Goal: Task Accomplishment & Management: Manage account settings

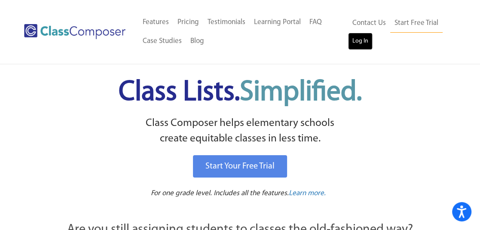
click at [355, 43] on link "Log In" at bounding box center [360, 41] width 24 height 17
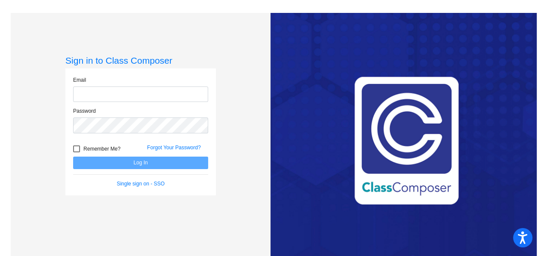
type input "[EMAIL_ADDRESS][DOMAIN_NAME]"
click at [75, 147] on div at bounding box center [76, 148] width 7 height 7
click at [76, 152] on input "Remember Me?" at bounding box center [76, 152] width 0 height 0
checkbox input "true"
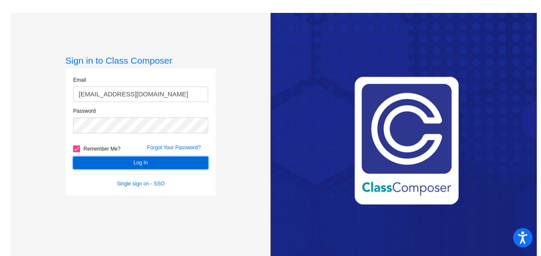
click at [113, 162] on button "Log In" at bounding box center [140, 162] width 135 height 12
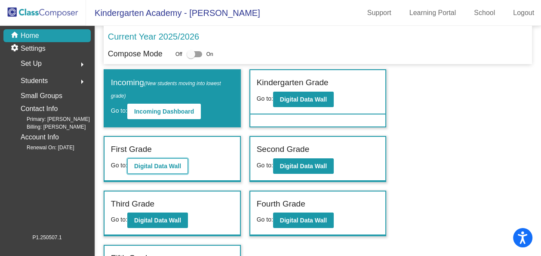
click at [156, 169] on button "Digital Data Wall" at bounding box center [157, 165] width 61 height 15
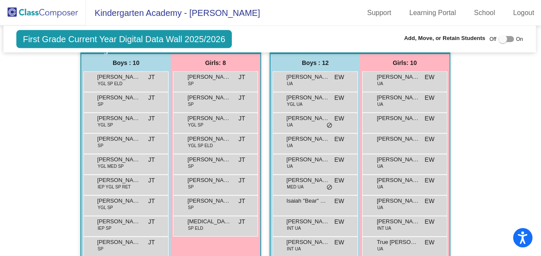
scroll to position [2008, 1]
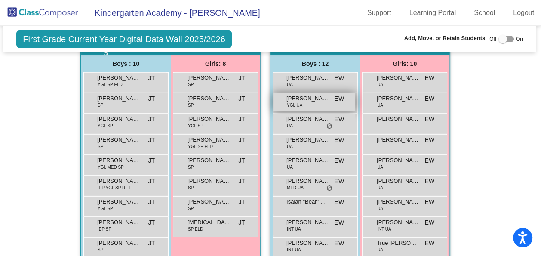
click at [313, 96] on span "Asher Phillips" at bounding box center [307, 98] width 43 height 9
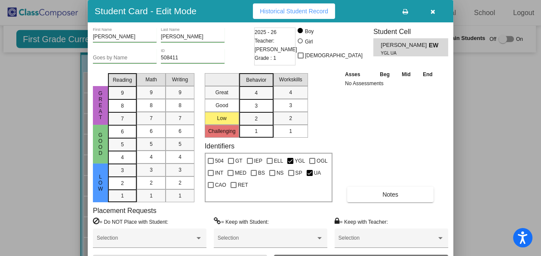
click at [434, 12] on icon "button" at bounding box center [432, 12] width 5 height 6
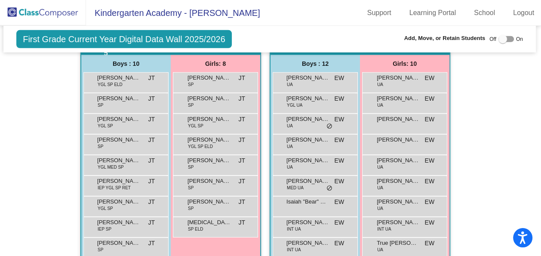
click at [498, 38] on div at bounding box center [502, 39] width 9 height 9
checkbox input "true"
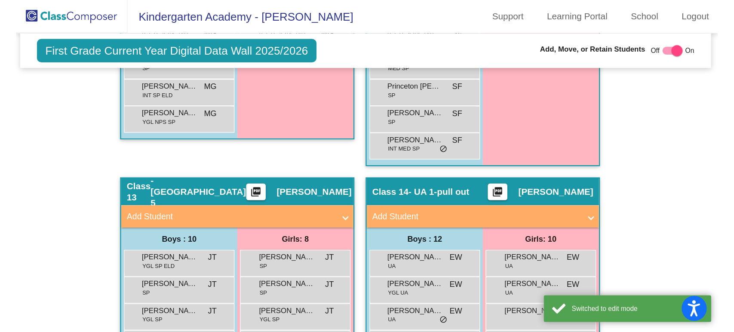
scroll to position [2094, 1]
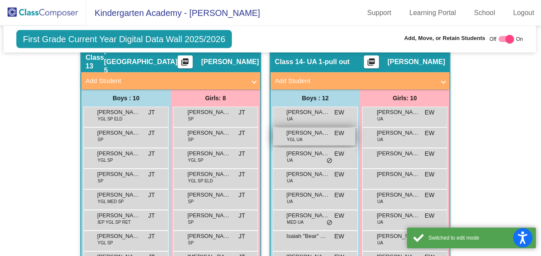
click at [306, 135] on div "Asher Phillips YGL UA EW lock do_not_disturb_alt" at bounding box center [314, 137] width 82 height 18
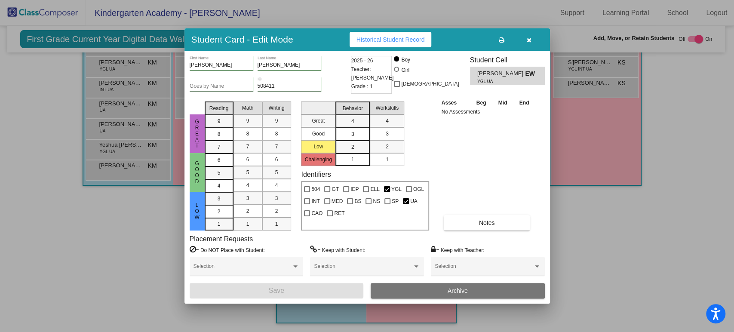
scroll to position [1542, 1]
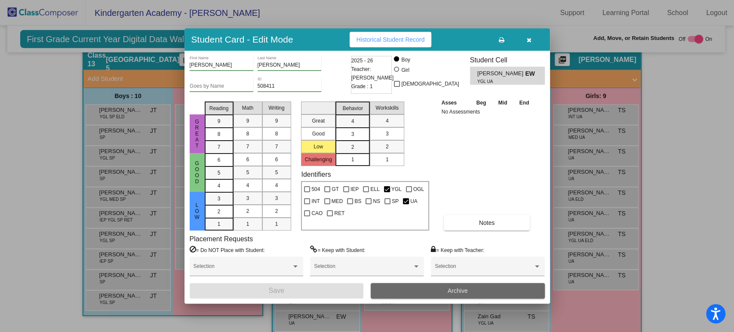
click at [410, 255] on button "Archive" at bounding box center [457, 290] width 174 height 15
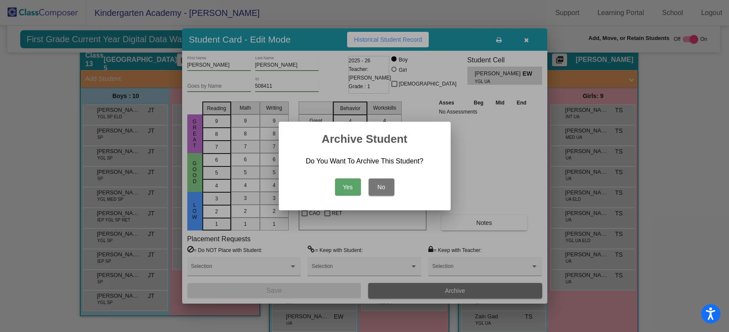
click at [351, 186] on button "Yes" at bounding box center [348, 186] width 26 height 17
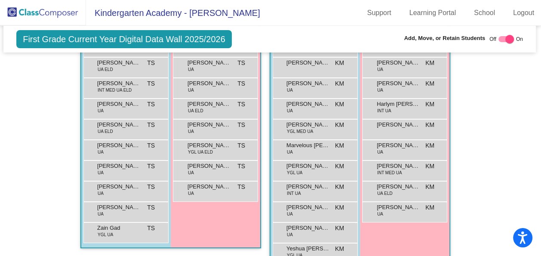
scroll to position [2481, 1]
click at [205, 126] on div "Madilynn Garretson UA TS lock do_not_disturb_alt" at bounding box center [215, 128] width 82 height 18
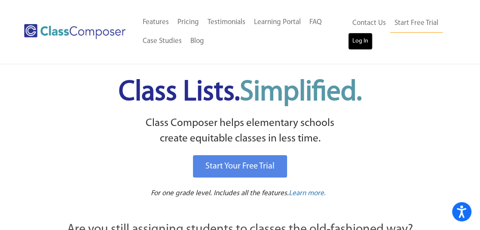
click at [351, 45] on link "Log In" at bounding box center [360, 41] width 24 height 17
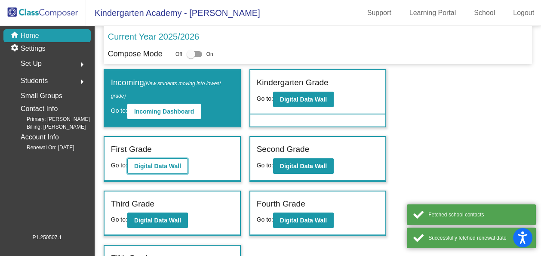
click at [153, 168] on b "Digital Data Wall" at bounding box center [157, 165] width 47 height 7
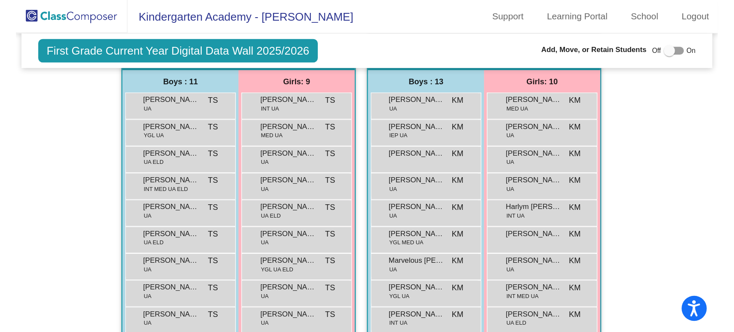
scroll to position [2290, 0]
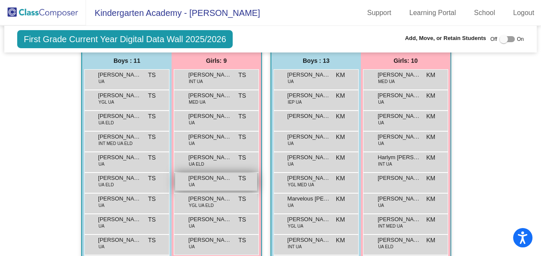
click at [214, 175] on span "Madilynn Garretson" at bounding box center [209, 178] width 43 height 9
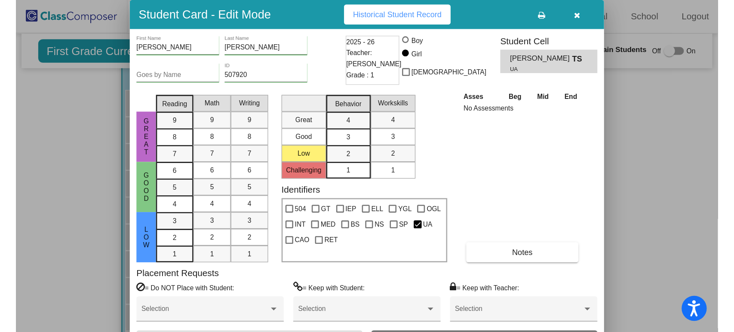
scroll to position [1493, 0]
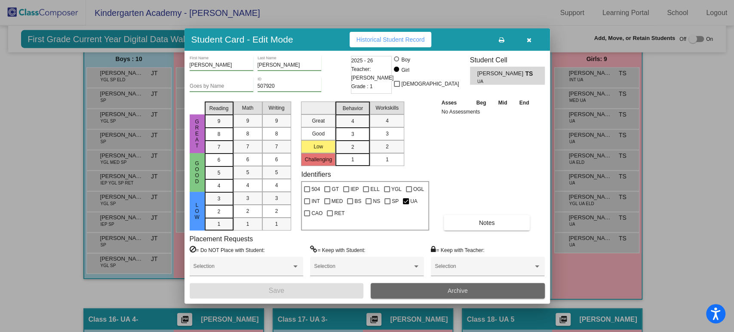
click at [416, 255] on button "Archive" at bounding box center [457, 290] width 174 height 15
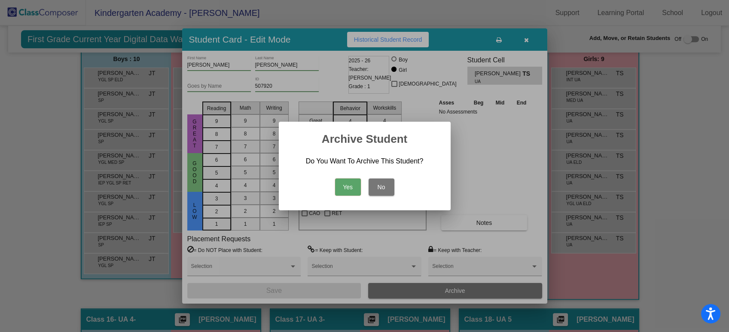
click at [357, 191] on button "Yes" at bounding box center [348, 186] width 26 height 17
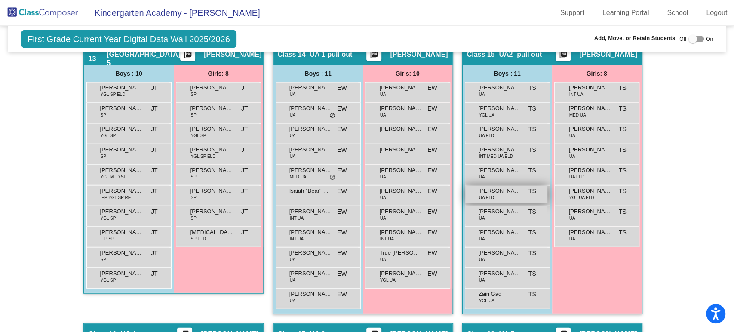
scroll to position [1479, 0]
click at [540, 38] on div at bounding box center [692, 39] width 9 height 9
checkbox input "true"
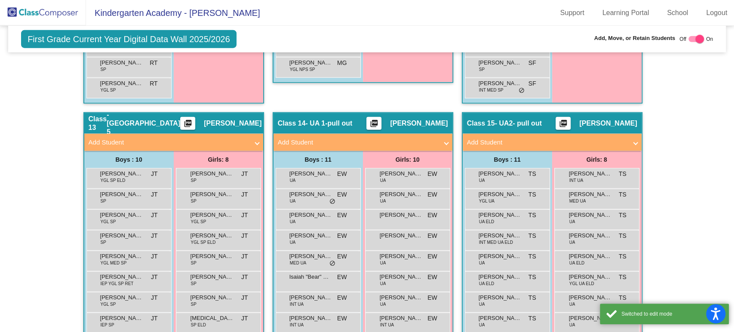
scroll to position [1547, 0]
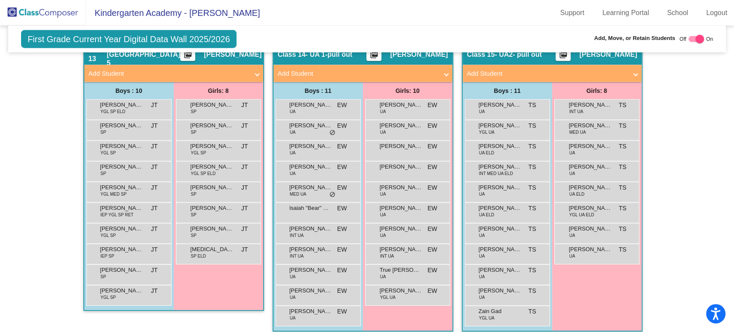
click at [532, 69] on mat-panel-title "Add Student" at bounding box center [547, 74] width 160 height 10
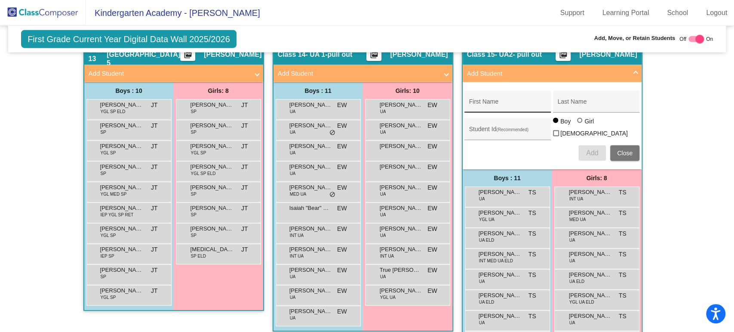
click at [500, 96] on div "First Name" at bounding box center [507, 104] width 77 height 18
type input "C"
type input "Voula"
click at [540, 106] on div "Last Name" at bounding box center [595, 104] width 77 height 18
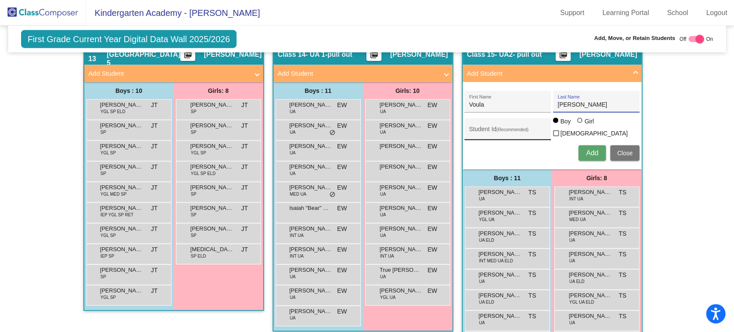
type input "Ramos"
click at [486, 129] on input "Student Id (Recommended)" at bounding box center [507, 132] width 77 height 7
type input "509434"
click at [540, 125] on div at bounding box center [580, 121] width 7 height 7
click at [540, 125] on input "Girl" at bounding box center [580, 125] width 0 height 0
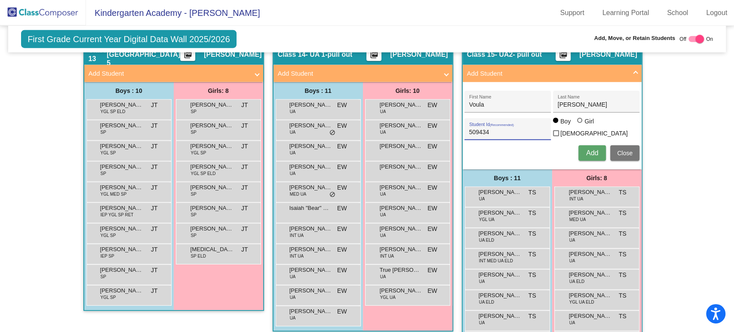
radio input "true"
click at [540, 149] on span "Add" at bounding box center [592, 152] width 12 height 7
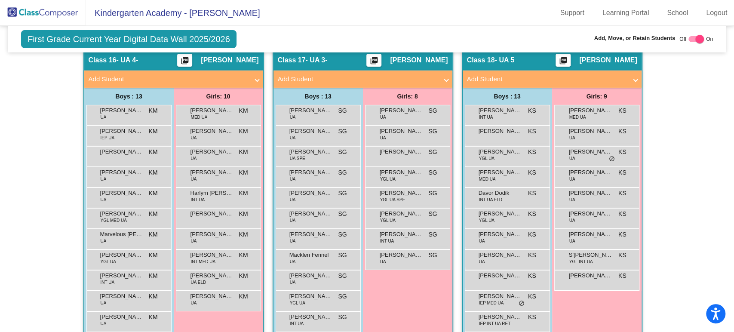
scroll to position [1928, 0]
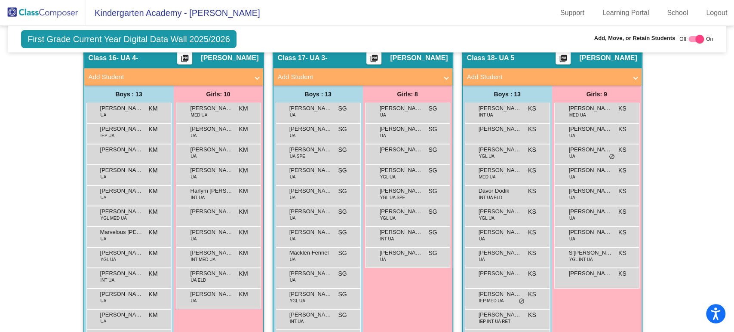
click at [540, 75] on span at bounding box center [635, 77] width 3 height 10
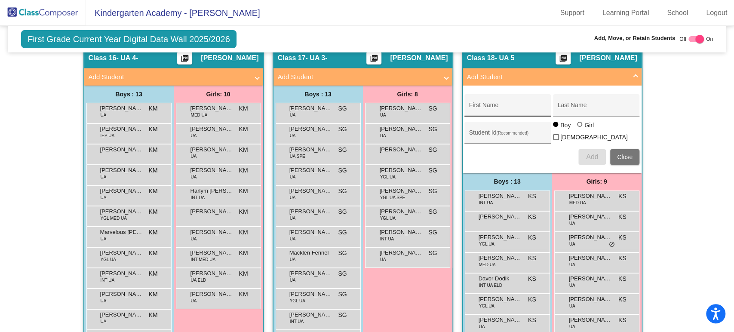
click at [517, 99] on div "First Name" at bounding box center [507, 108] width 77 height 18
type input "Ismanhan"
click at [540, 99] on div "Last Name" at bounding box center [595, 108] width 77 height 18
type input "Abdulahi"
click at [475, 132] on input "Student Id (Recommended)" at bounding box center [507, 135] width 77 height 7
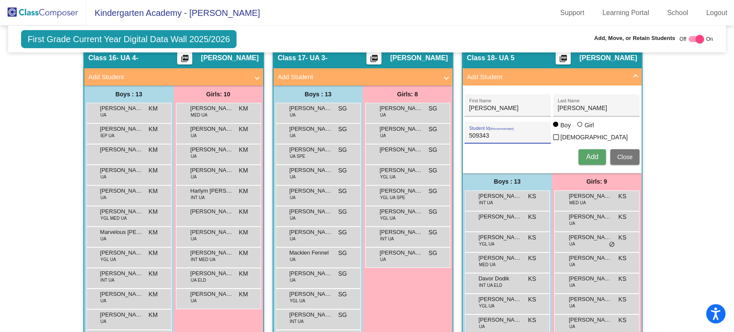
click at [540, 153] on span "Add" at bounding box center [592, 156] width 12 height 7
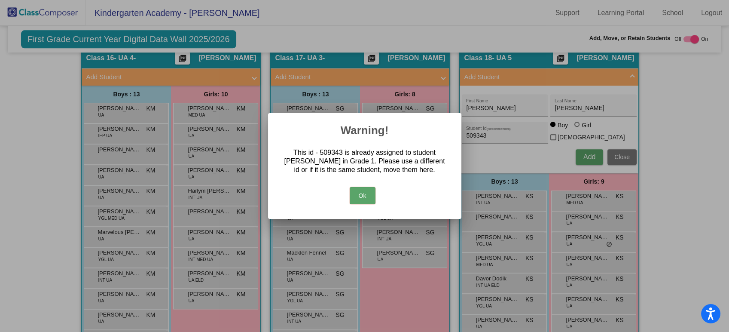
click at [358, 196] on button "Ok" at bounding box center [363, 195] width 26 height 17
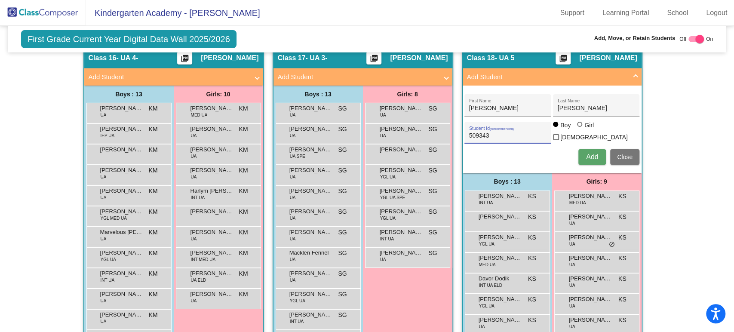
click at [489, 132] on input "509343" at bounding box center [507, 135] width 77 height 7
type input "5"
click at [502, 105] on input "Ismanhan" at bounding box center [507, 108] width 77 height 7
type input "I"
click at [540, 99] on div "Abdulahi Last Name" at bounding box center [595, 108] width 77 height 18
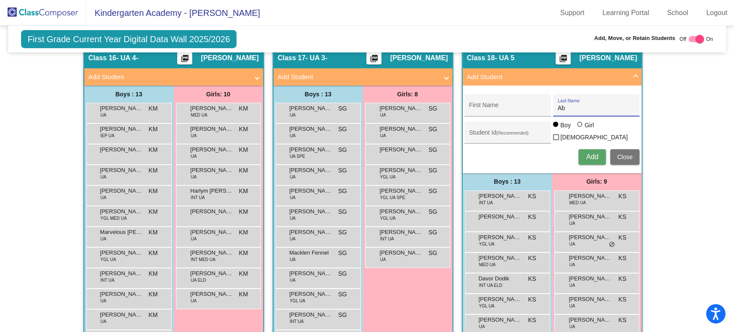
type input "A"
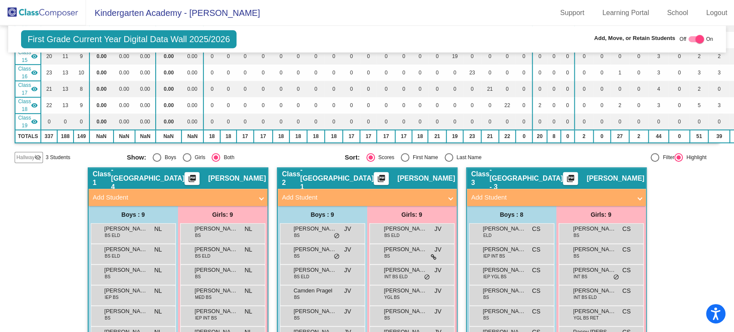
scroll to position [328, 0]
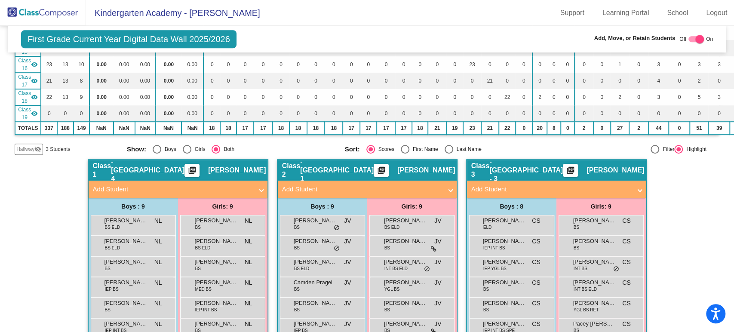
click at [27, 147] on span "Hallway" at bounding box center [25, 149] width 18 height 8
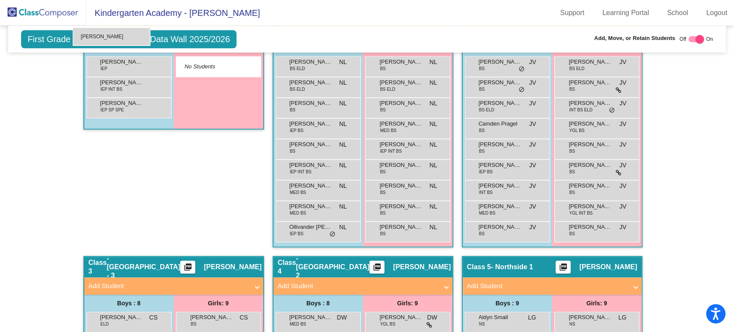
scroll to position [484, 0]
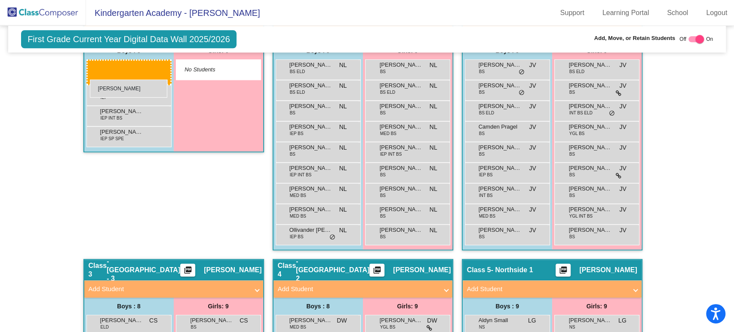
drag, startPoint x: 295, startPoint y: 267, endPoint x: 90, endPoint y: 80, distance: 278.0
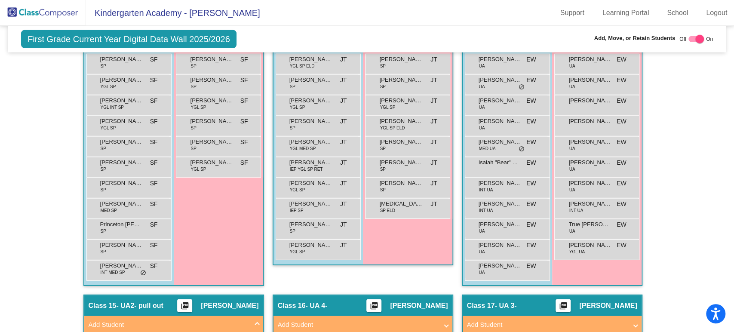
scroll to position [1568, 0]
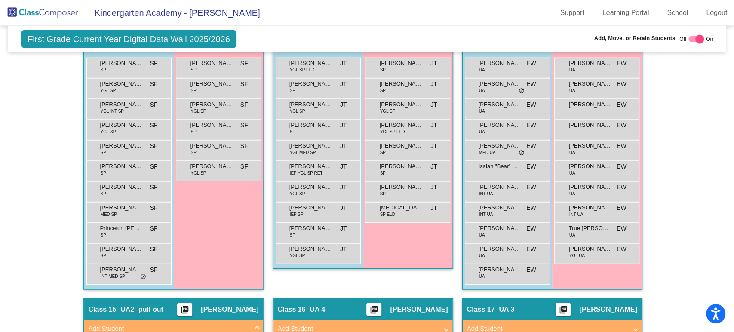
click at [76, 38] on span "First Grade Current Year Digital Data Wall 2025/2026" at bounding box center [128, 39] width 215 height 18
click at [54, 14] on img at bounding box center [43, 12] width 86 height 25
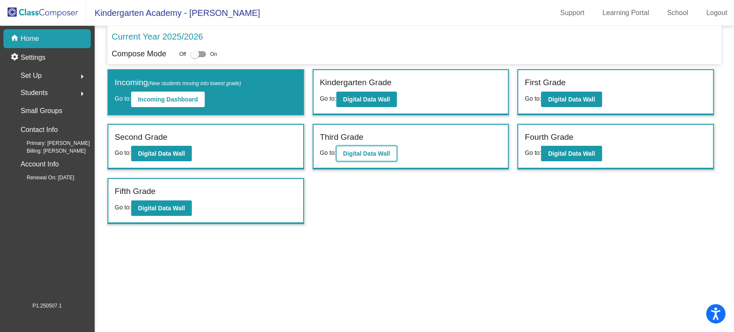
click at [354, 152] on b "Digital Data Wall" at bounding box center [366, 153] width 47 height 7
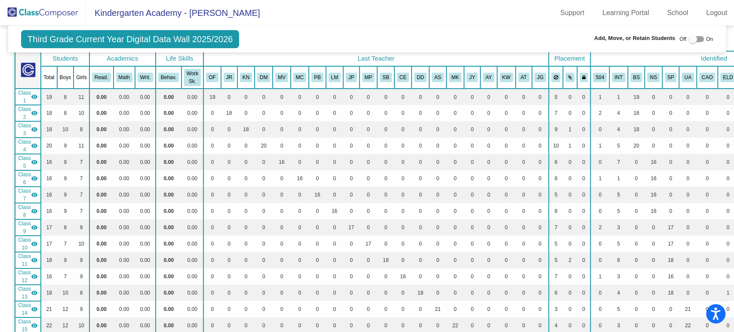
scroll to position [47, 0]
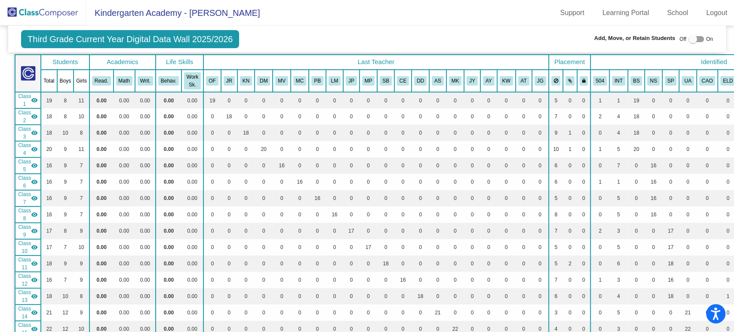
click at [21, 106] on span "Class 1" at bounding box center [24, 99] width 13 height 15
click at [25, 116] on span "Class 2" at bounding box center [24, 116] width 13 height 15
click at [23, 128] on span "Class 3" at bounding box center [24, 132] width 13 height 15
click at [24, 149] on span "Class 4" at bounding box center [24, 148] width 13 height 15
click at [23, 174] on span "Class 6" at bounding box center [24, 181] width 13 height 15
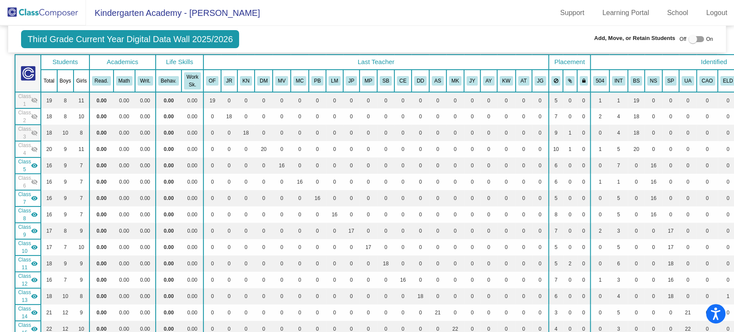
click at [26, 167] on span "Class 5" at bounding box center [24, 165] width 13 height 15
click at [22, 202] on span "Class 7" at bounding box center [24, 197] width 13 height 15
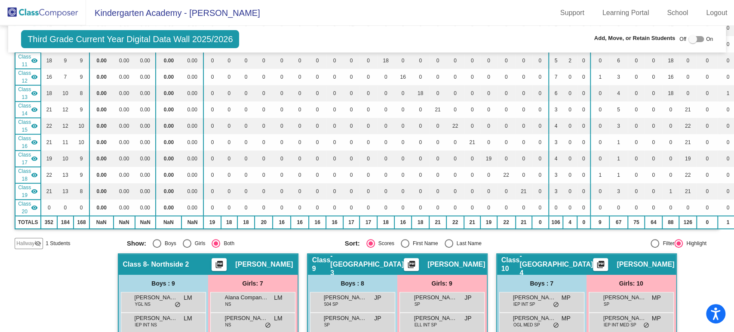
scroll to position [251, 0]
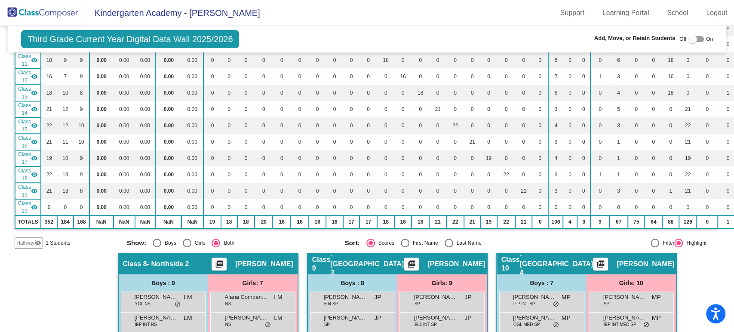
click at [28, 243] on span "Hallway" at bounding box center [25, 243] width 18 height 8
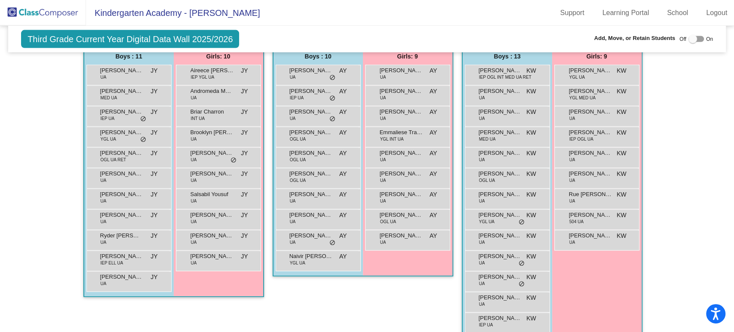
scroll to position [1260, 0]
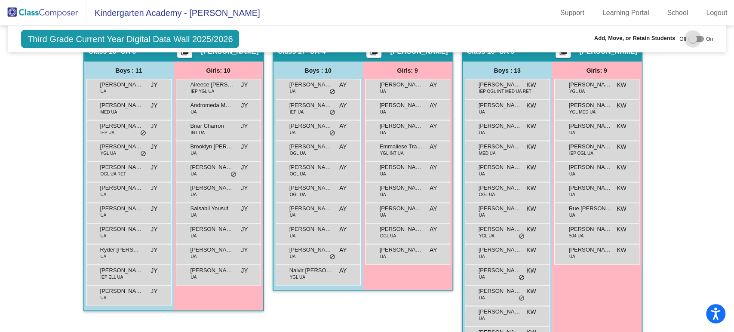
click at [540, 40] on div at bounding box center [692, 39] width 9 height 9
checkbox input "true"
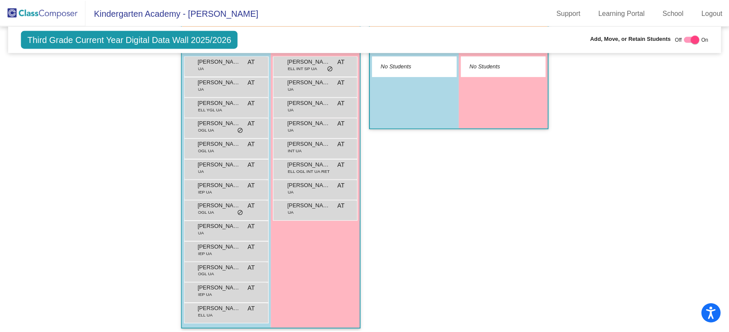
scroll to position [1692, 0]
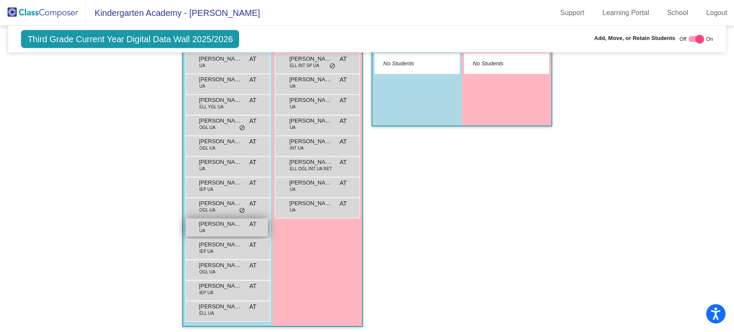
click at [223, 226] on div "Levi Chesky UA AT lock do_not_disturb_alt" at bounding box center [227, 228] width 82 height 18
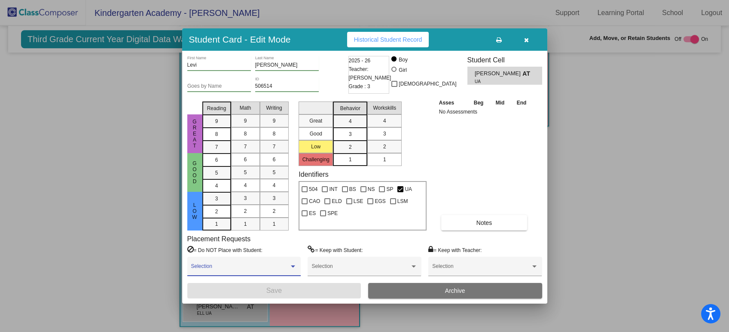
click at [292, 255] on div at bounding box center [293, 266] width 4 height 2
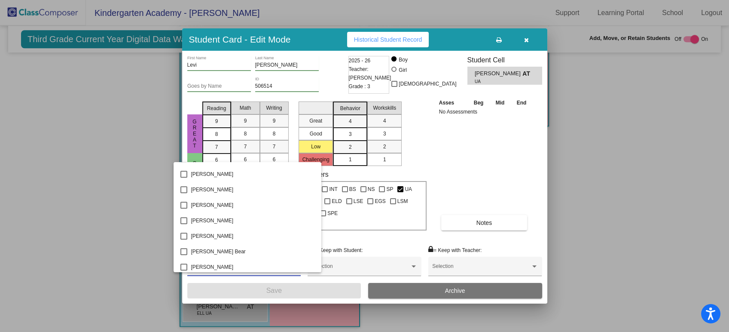
scroll to position [1806, 0]
click at [183, 250] on mat-pseudo-checkbox at bounding box center [184, 251] width 7 height 7
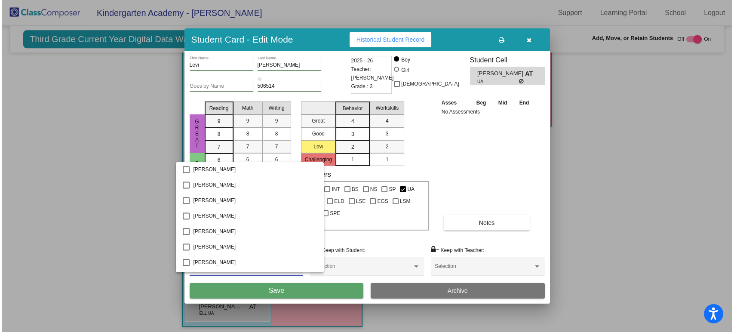
scroll to position [3175, 0]
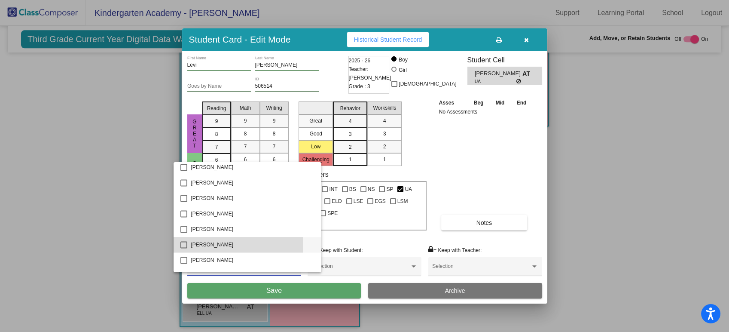
click at [184, 244] on mat-pseudo-checkbox at bounding box center [184, 244] width 7 height 7
click at [278, 255] on div at bounding box center [364, 166] width 729 height 332
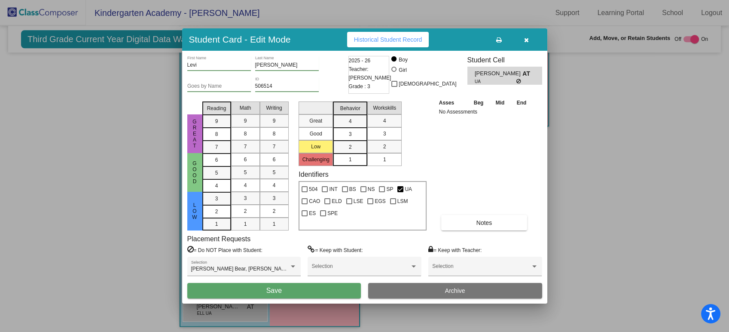
click at [278, 255] on span "Save" at bounding box center [273, 290] width 15 height 7
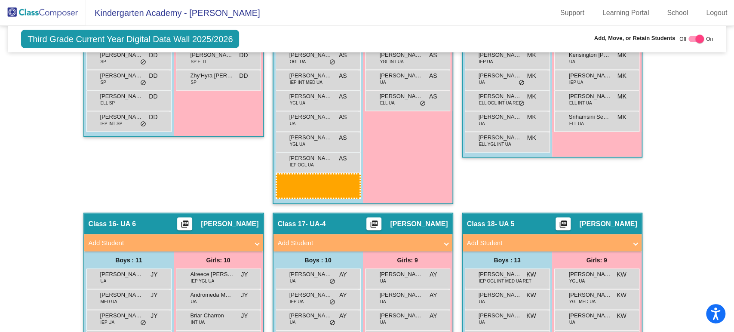
scroll to position [1176, 0]
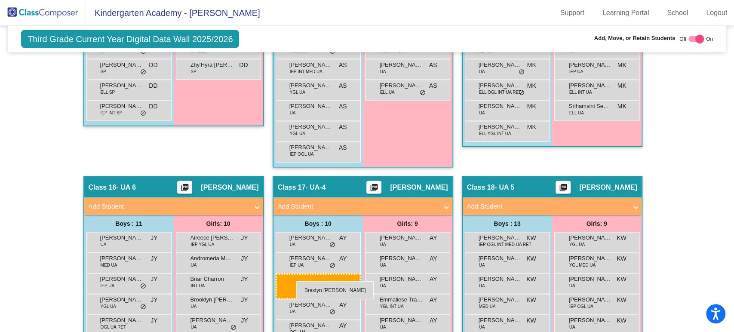
drag, startPoint x: 491, startPoint y: 95, endPoint x: 296, endPoint y: 281, distance: 269.4
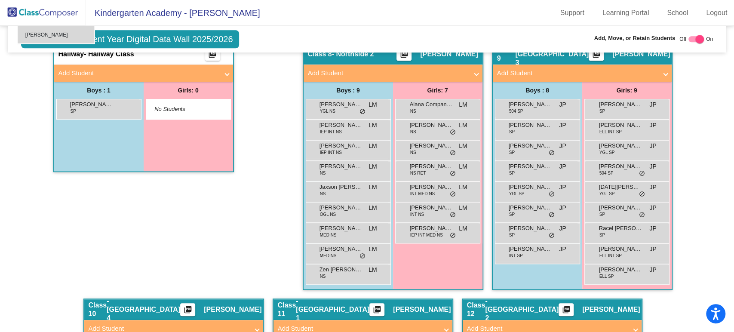
scroll to position [451, 0]
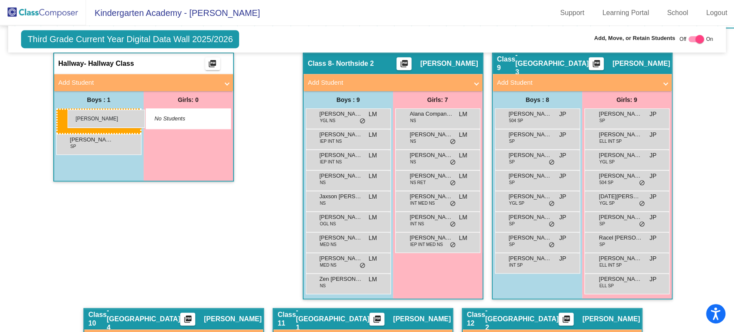
drag, startPoint x: 113, startPoint y: 242, endPoint x: 67, endPoint y: 110, distance: 140.3
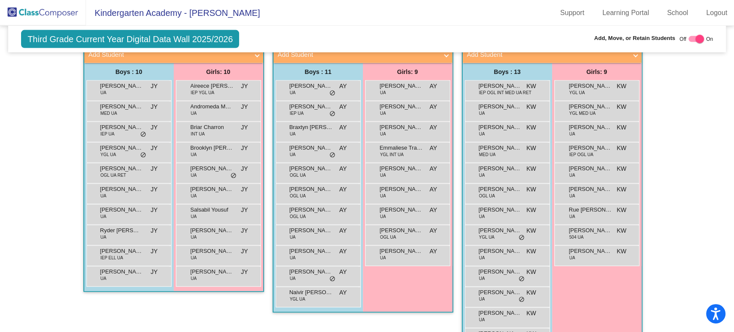
scroll to position [1327, 0]
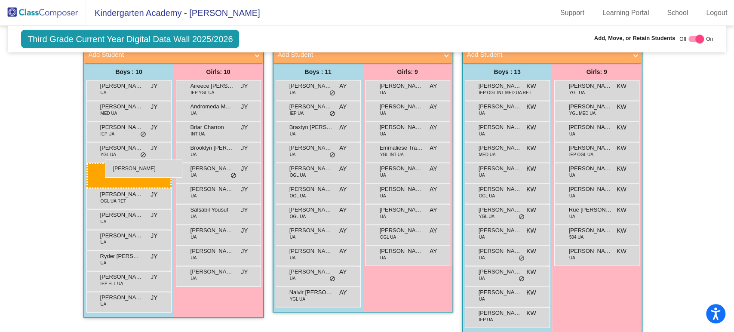
drag, startPoint x: 482, startPoint y: 213, endPoint x: 105, endPoint y: 159, distance: 380.7
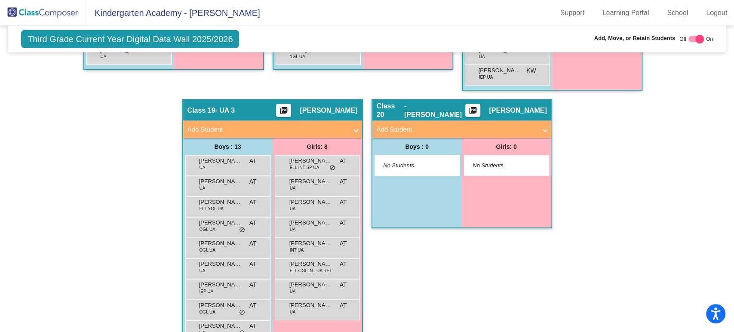
scroll to position [1565, 0]
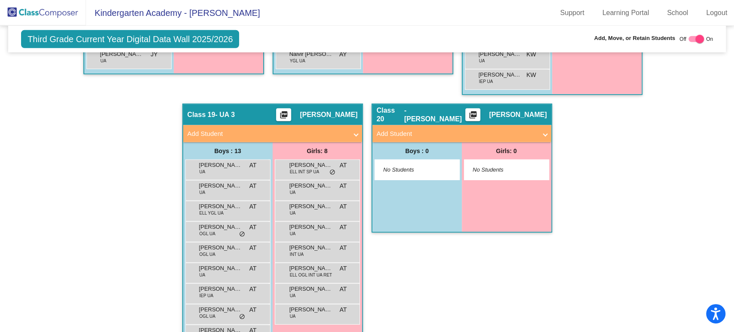
click at [27, 9] on img at bounding box center [43, 12] width 86 height 25
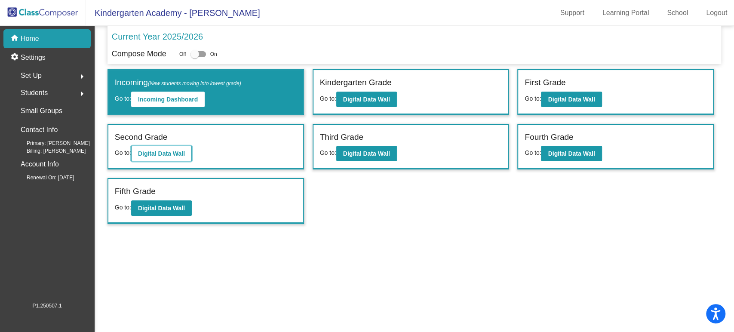
click at [175, 158] on button "Digital Data Wall" at bounding box center [161, 153] width 61 height 15
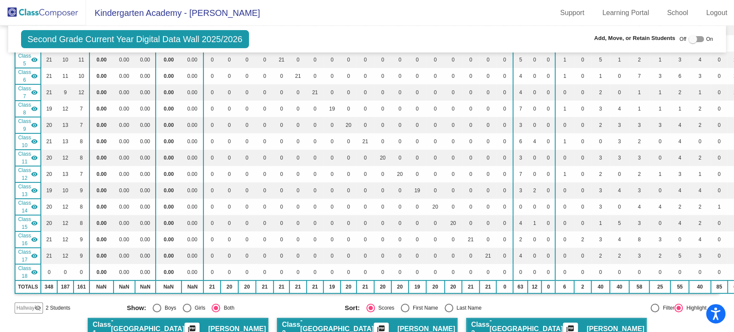
scroll to position [165, 0]
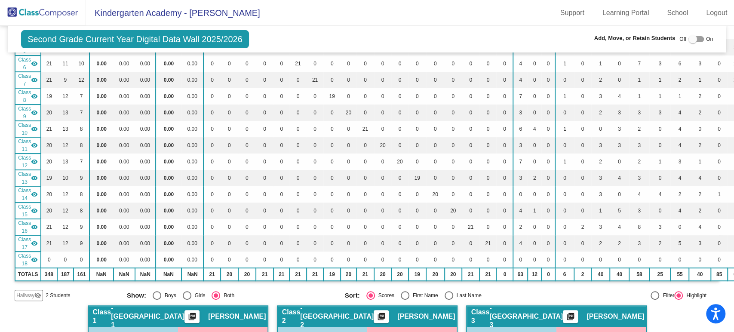
click at [20, 255] on span "Hallway" at bounding box center [25, 295] width 18 height 8
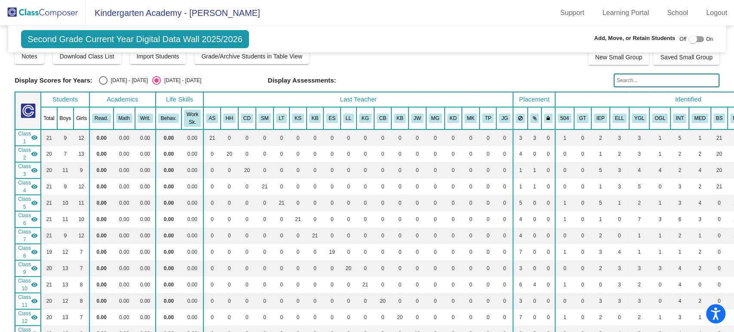
scroll to position [0, 0]
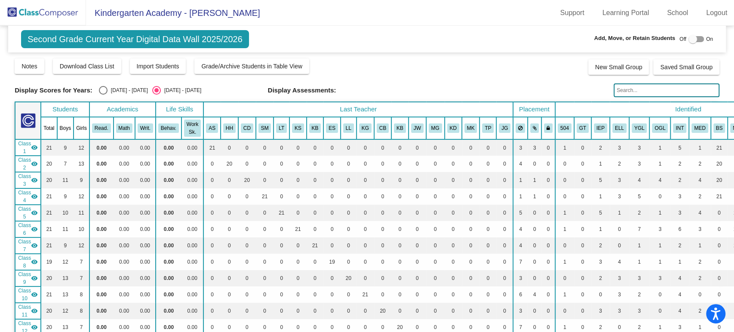
click at [28, 147] on span "Class 1" at bounding box center [24, 147] width 13 height 15
click at [26, 159] on span "Class 2" at bounding box center [24, 163] width 13 height 15
click at [24, 178] on span "Class 3" at bounding box center [24, 179] width 13 height 15
click at [23, 195] on span "Class 4" at bounding box center [24, 196] width 13 height 15
click at [23, 208] on span "Class 5" at bounding box center [24, 212] width 13 height 15
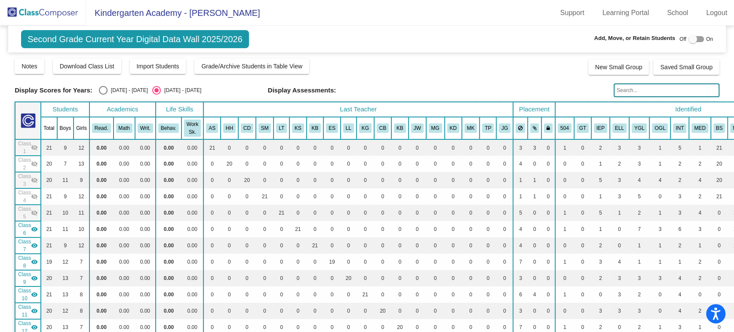
click at [22, 226] on span "Class 6" at bounding box center [24, 228] width 13 height 15
click at [21, 241] on span "Class 7" at bounding box center [24, 245] width 13 height 15
click at [21, 255] on span "Class 8" at bounding box center [24, 261] width 13 height 15
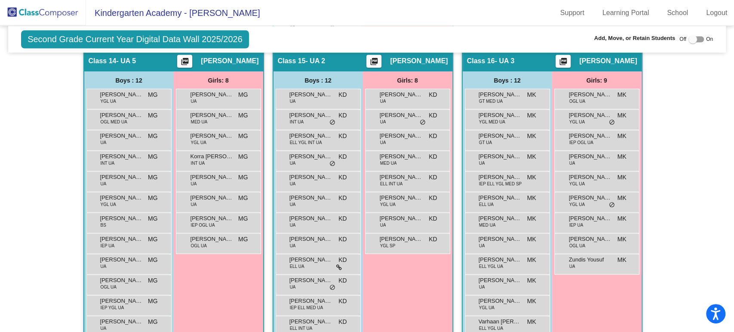
scroll to position [1062, 0]
click at [540, 37] on div at bounding box center [692, 39] width 9 height 9
checkbox input "true"
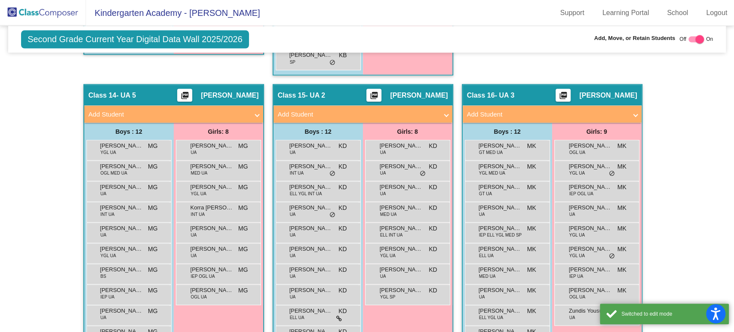
scroll to position [1080, 0]
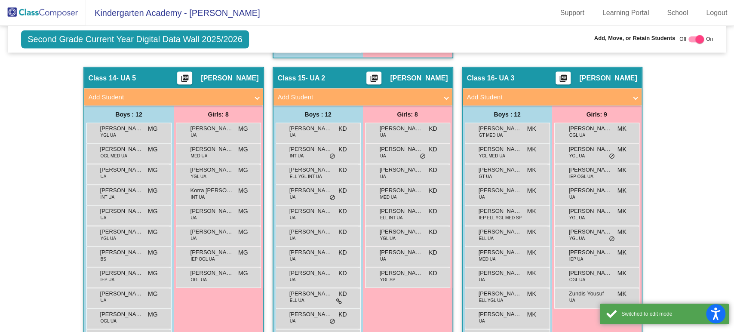
click at [440, 95] on span "Add Student" at bounding box center [361, 97] width 167 height 10
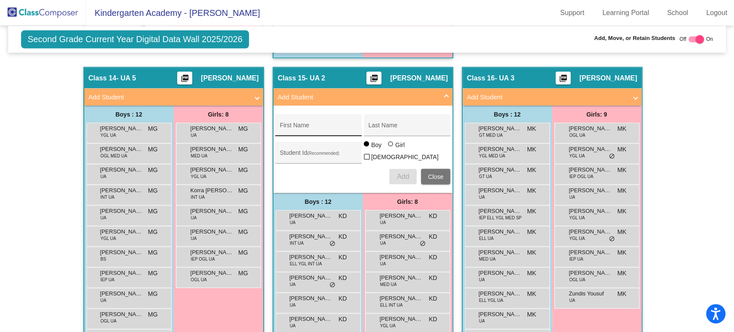
click at [323, 125] on input "First Name" at bounding box center [318, 128] width 77 height 7
type input "Intisar"
click at [397, 126] on input "Last Name" at bounding box center [406, 128] width 77 height 7
type input "Aden"
click at [389, 144] on div at bounding box center [391, 144] width 7 height 7
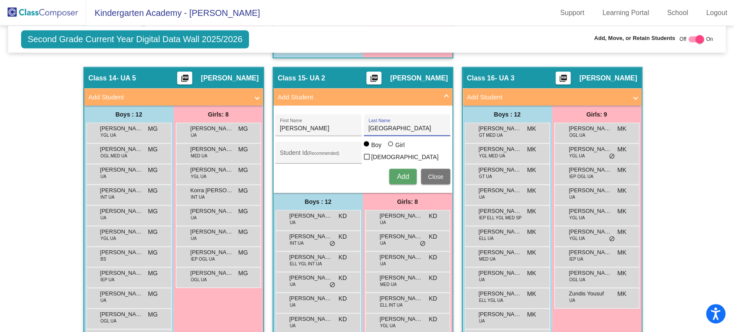
click at [391, 148] on input "Girl" at bounding box center [391, 148] width 0 height 0
radio input "true"
click at [302, 153] on input "Student Id (Recommended)" at bounding box center [318, 155] width 77 height 7
type input "508495"
click at [397, 172] on span "Add" at bounding box center [403, 175] width 12 height 7
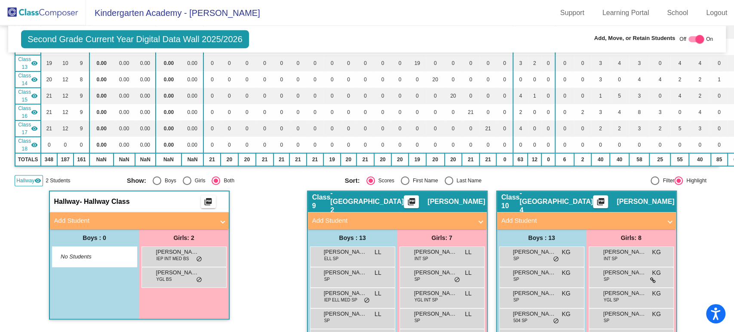
scroll to position [355, 0]
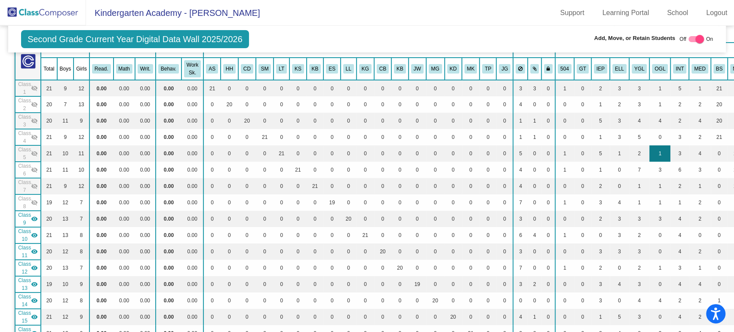
scroll to position [0, 0]
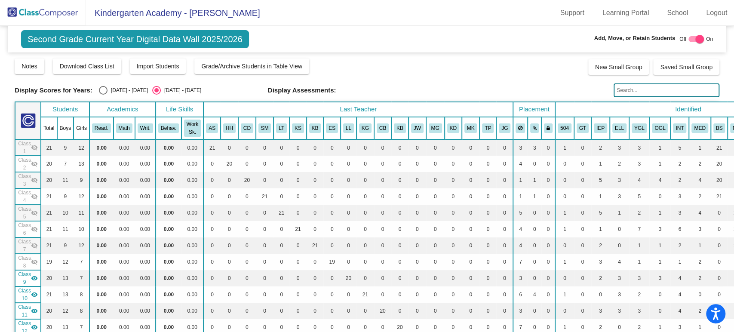
click at [540, 86] on input "text" at bounding box center [666, 90] width 106 height 14
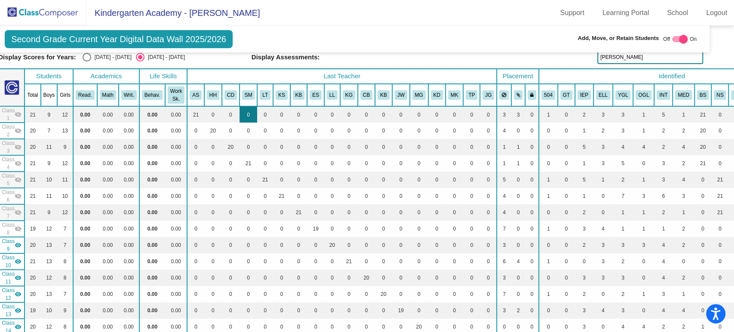
scroll to position [33, 0]
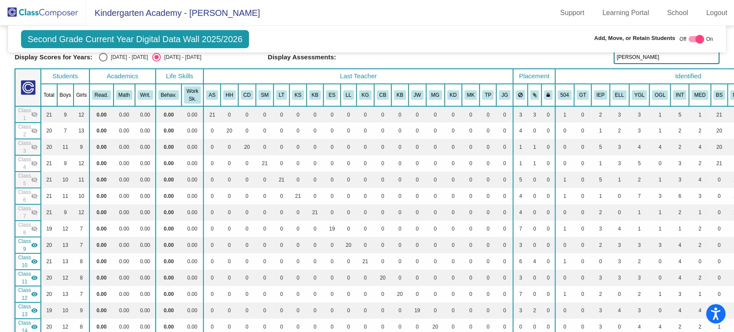
click at [29, 232] on span "Class 8" at bounding box center [24, 228] width 13 height 15
click at [24, 225] on span "Class 8" at bounding box center [24, 228] width 13 height 15
click at [24, 213] on span "Class 7" at bounding box center [24, 212] width 13 height 15
click at [24, 194] on span "Class 6" at bounding box center [24, 195] width 13 height 15
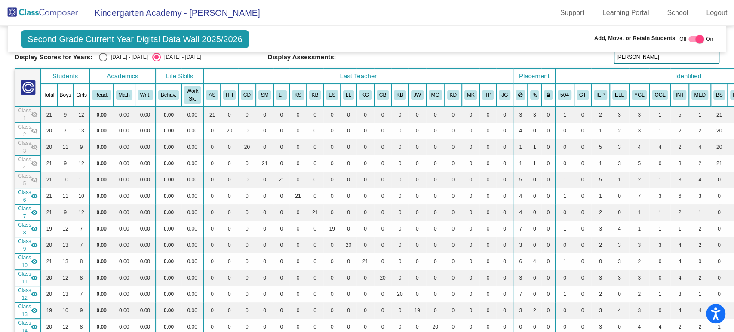
click at [24, 180] on span "Class 5" at bounding box center [24, 179] width 13 height 15
click at [22, 167] on span "Class 4" at bounding box center [24, 163] width 13 height 15
click at [18, 149] on span "Class 3" at bounding box center [24, 146] width 13 height 15
click at [24, 135] on span "Class 2" at bounding box center [24, 130] width 13 height 15
click at [28, 120] on span "Class 1" at bounding box center [24, 114] width 13 height 15
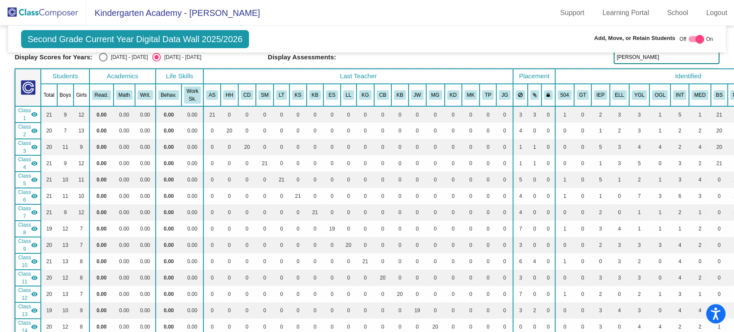
scroll to position [0, 0]
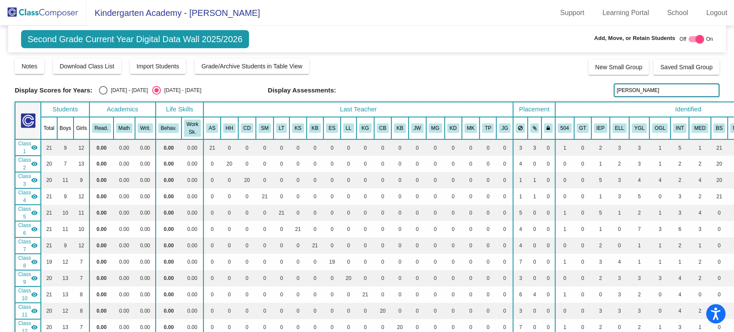
click at [540, 91] on input "rohr" at bounding box center [666, 90] width 106 height 14
type input "r"
click at [36, 14] on img at bounding box center [43, 12] width 86 height 25
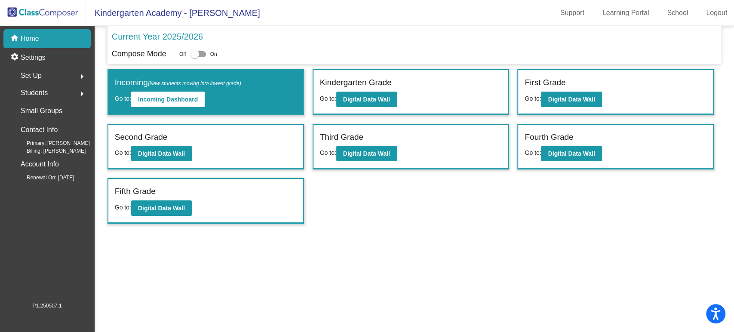
click at [80, 95] on mat-icon "arrow_right" at bounding box center [82, 94] width 10 height 10
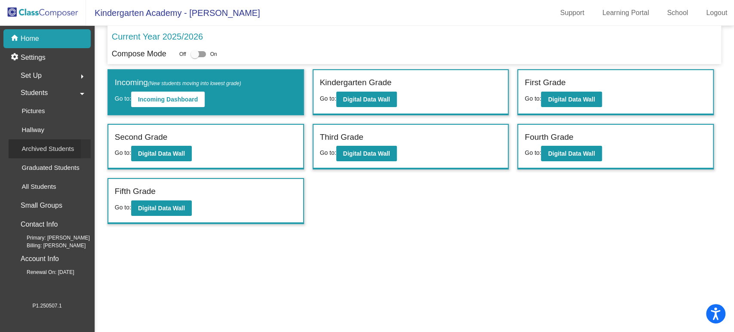
click at [49, 149] on p "Archived Students" at bounding box center [47, 149] width 52 height 10
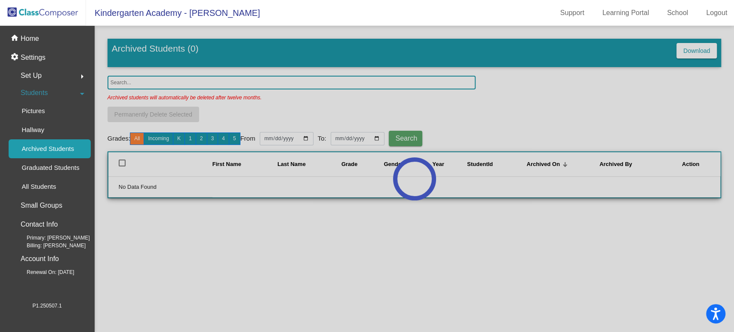
click at [206, 81] on div at bounding box center [414, 179] width 639 height 306
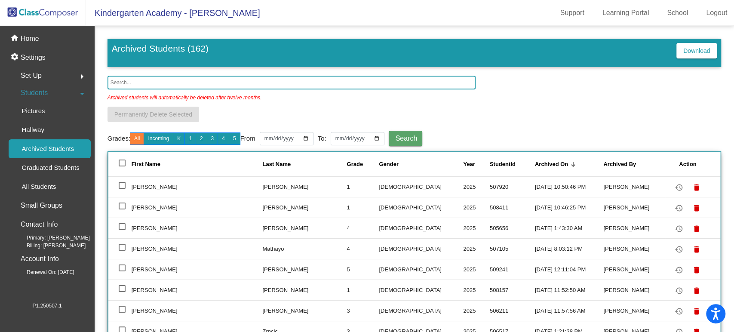
click at [206, 81] on input "text" at bounding box center [291, 83] width 368 height 14
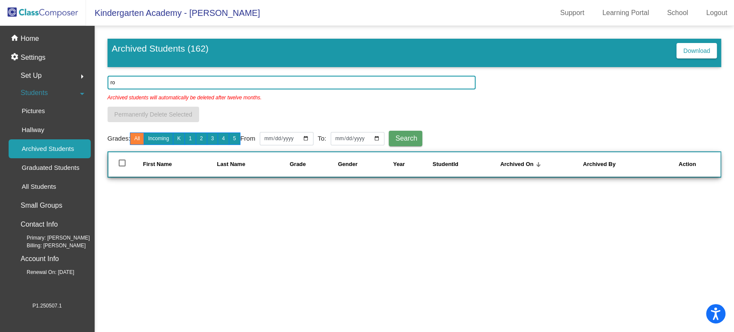
type input "r"
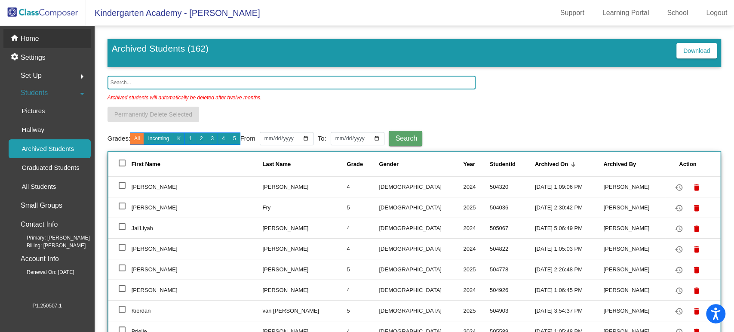
click at [38, 38] on p "Home" at bounding box center [30, 39] width 18 height 10
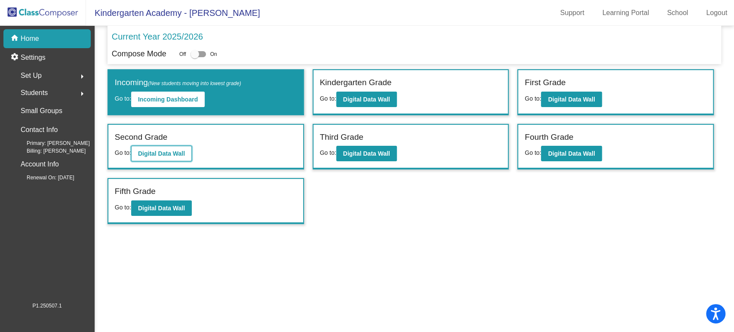
click at [168, 148] on button "Digital Data Wall" at bounding box center [161, 153] width 61 height 15
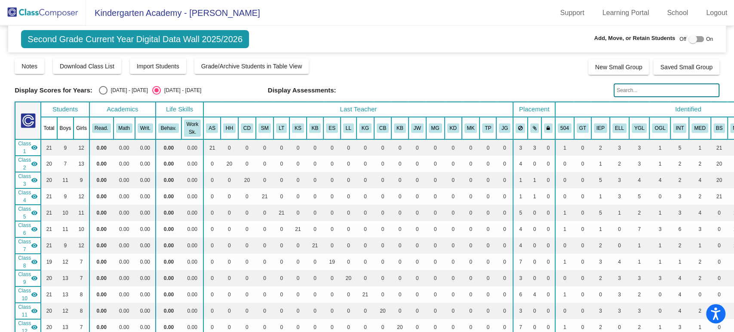
click at [540, 92] on input "text" at bounding box center [666, 90] width 106 height 14
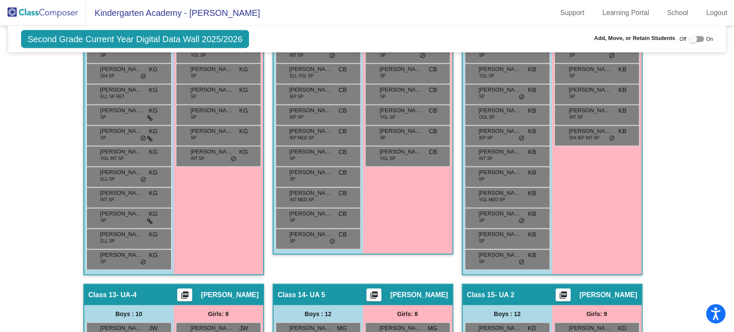
scroll to position [1441, 0]
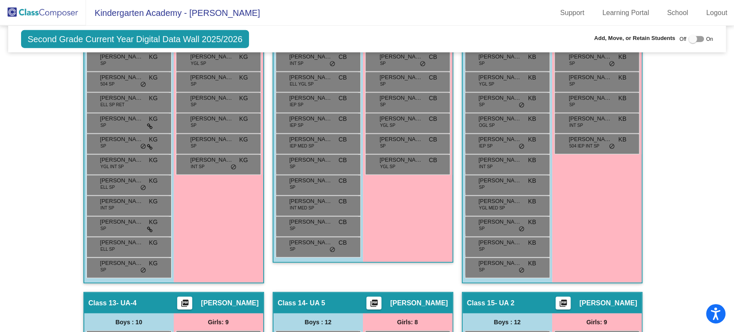
type input "rohrbaugh"
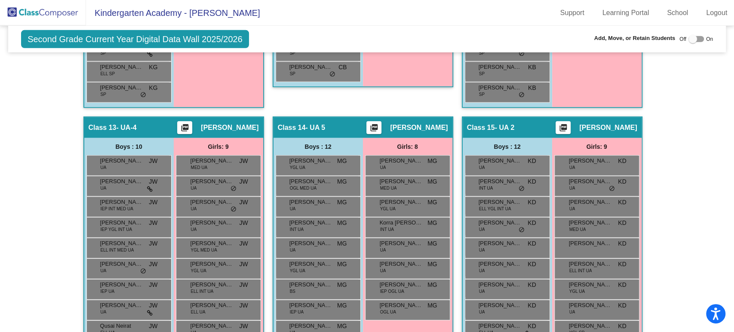
scroll to position [1615, 0]
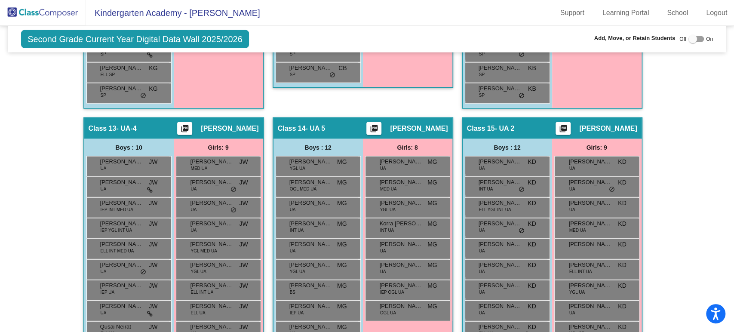
click at [540, 40] on div at bounding box center [692, 39] width 9 height 9
checkbox input "true"
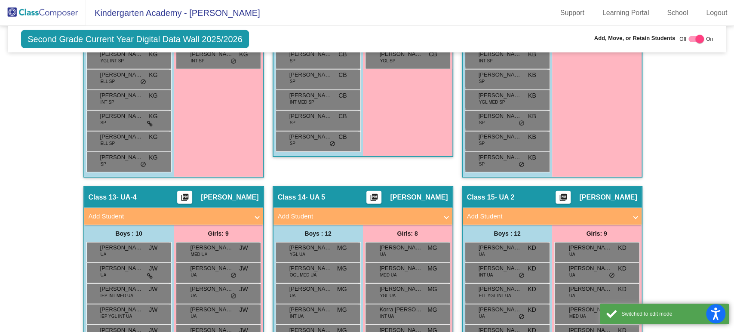
scroll to position [1684, 0]
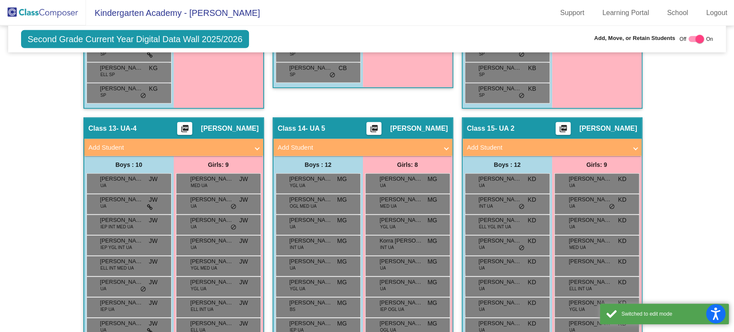
click at [441, 143] on span "Add Student" at bounding box center [361, 148] width 167 height 10
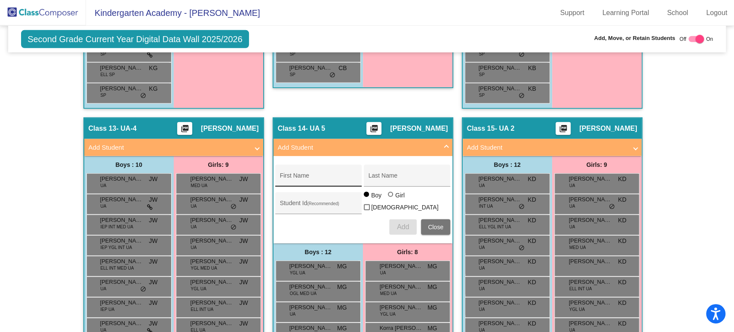
click at [330, 175] on input "First Name" at bounding box center [318, 178] width 77 height 7
type input "Nora"
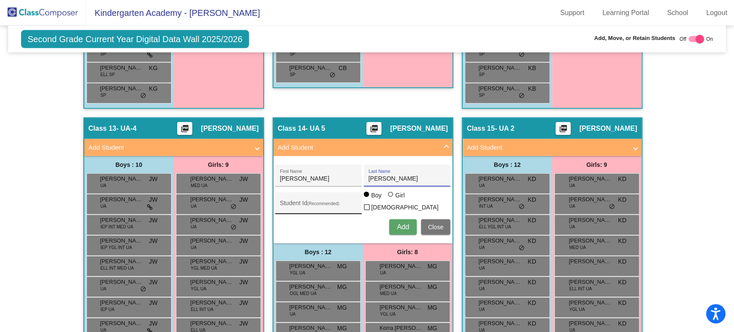
type input "Rohrbaugh"
click at [302, 192] on div "Student Id (Recommended)" at bounding box center [318, 203] width 86 height 22
type input "507355"
click at [388, 196] on div at bounding box center [390, 194] width 5 height 5
click at [391, 199] on input "Girl" at bounding box center [391, 199] width 0 height 0
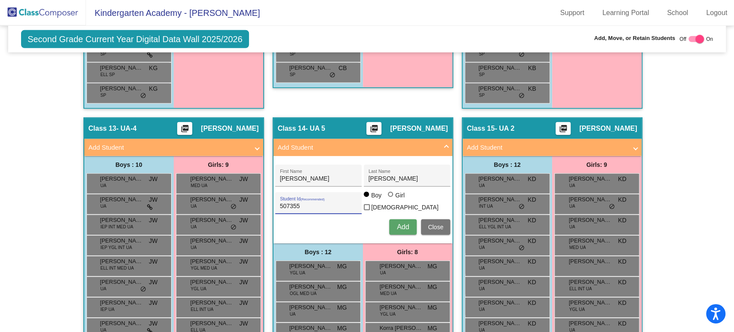
radio input "true"
click at [405, 223] on span "Add" at bounding box center [403, 226] width 12 height 7
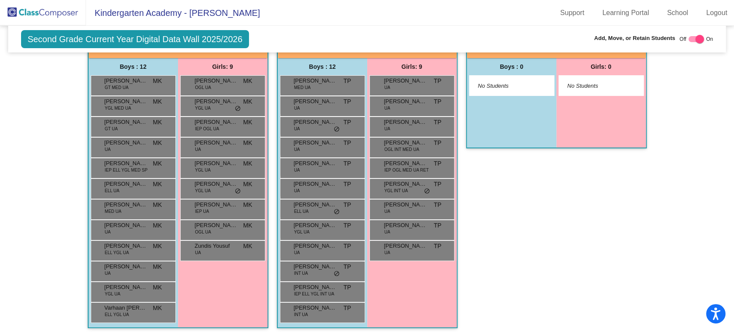
scroll to position [2187, 0]
click at [218, 78] on span "Adaline Garretson" at bounding box center [216, 80] width 43 height 9
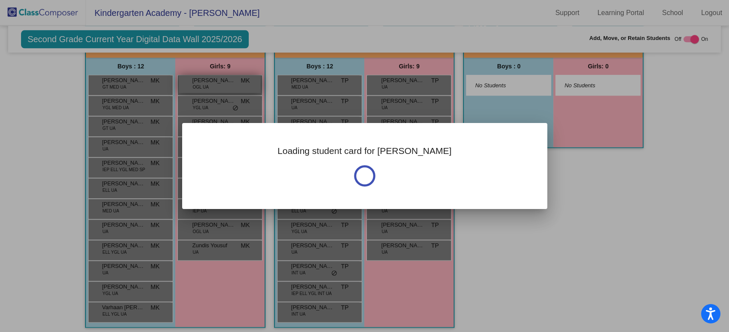
click at [218, 78] on div at bounding box center [364, 166] width 729 height 332
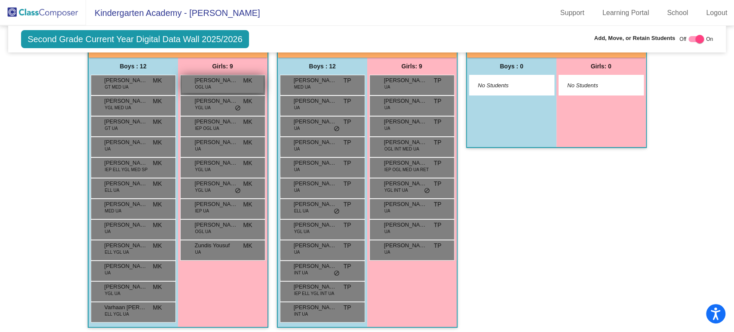
click at [218, 78] on span "Adaline Garretson" at bounding box center [216, 80] width 43 height 9
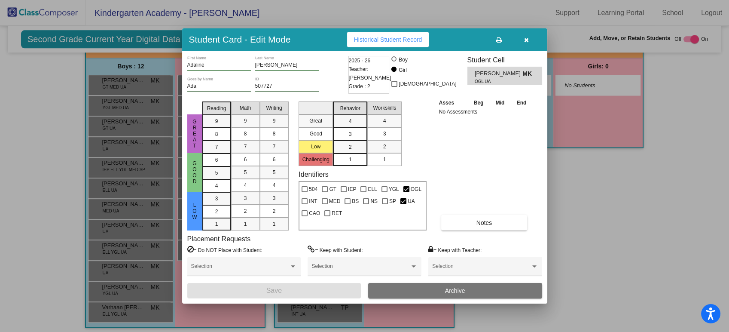
click at [530, 39] on button "button" at bounding box center [527, 39] width 28 height 15
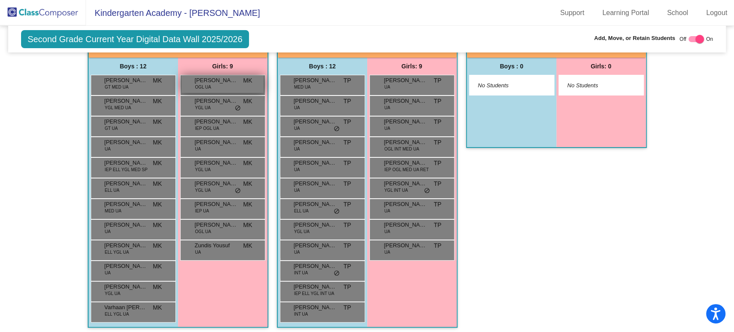
click at [205, 84] on span "OGL UA" at bounding box center [203, 87] width 16 height 6
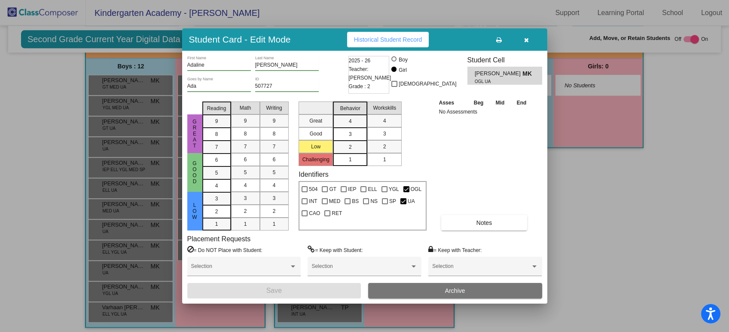
click at [412, 255] on button "Archive" at bounding box center [455, 290] width 174 height 15
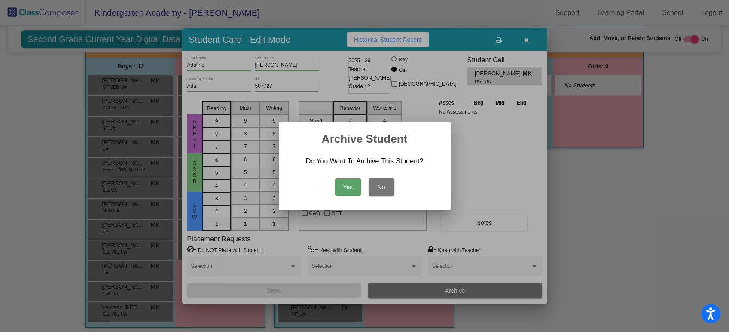
click at [347, 187] on button "Yes" at bounding box center [348, 186] width 26 height 17
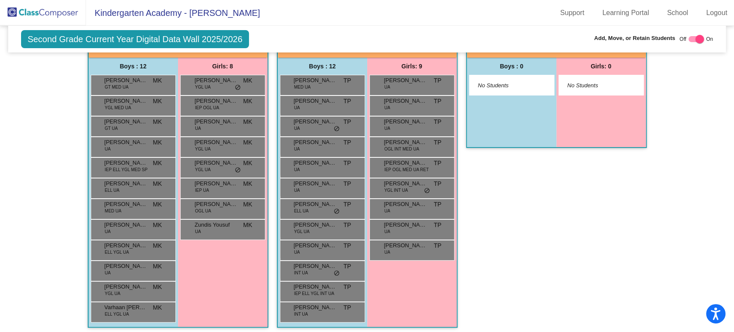
click at [60, 13] on img at bounding box center [43, 12] width 86 height 25
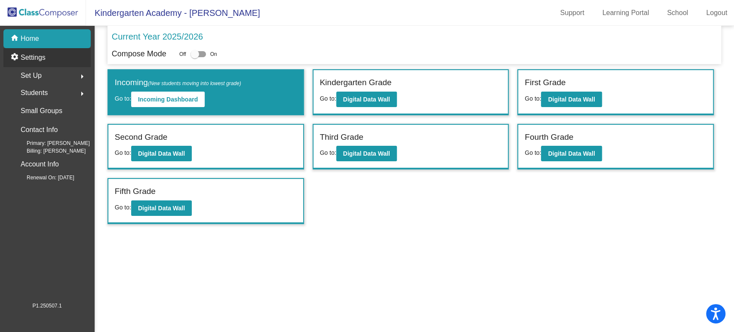
click at [39, 64] on div "settings Settings" at bounding box center [46, 57] width 87 height 19
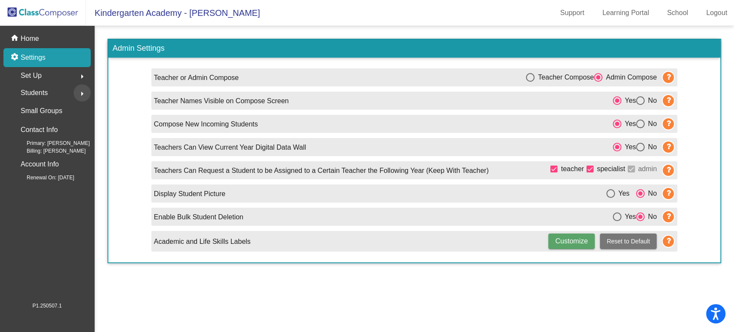
click at [79, 92] on mat-icon "arrow_right" at bounding box center [82, 94] width 10 height 10
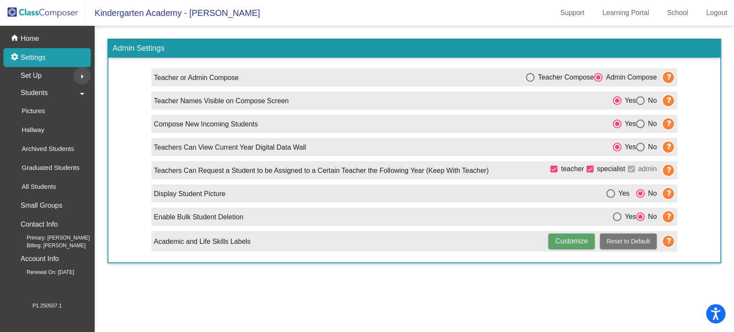
click at [83, 76] on mat-icon "arrow_right" at bounding box center [82, 76] width 10 height 10
click at [45, 134] on div "Users" at bounding box center [27, 131] width 37 height 19
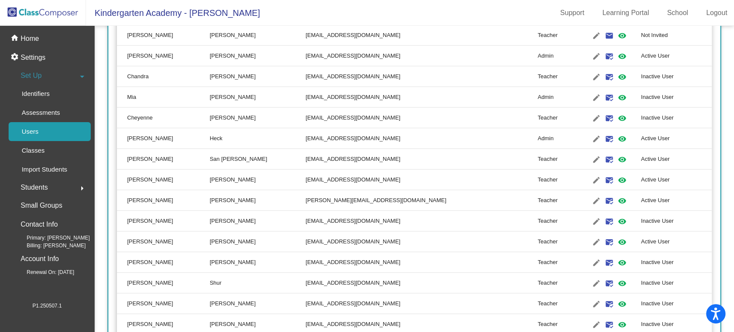
scroll to position [350, 0]
click at [540, 220] on mat-icon "visibility" at bounding box center [621, 220] width 10 height 10
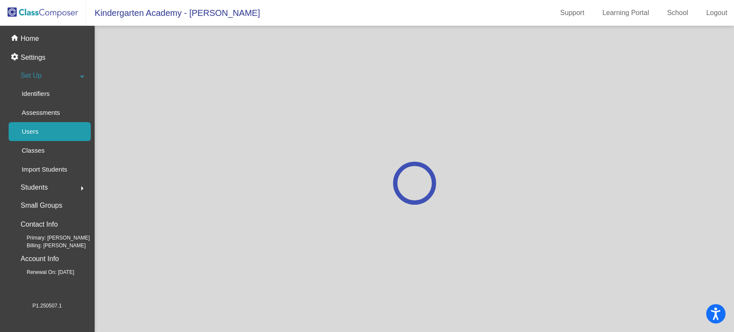
scroll to position [0, 0]
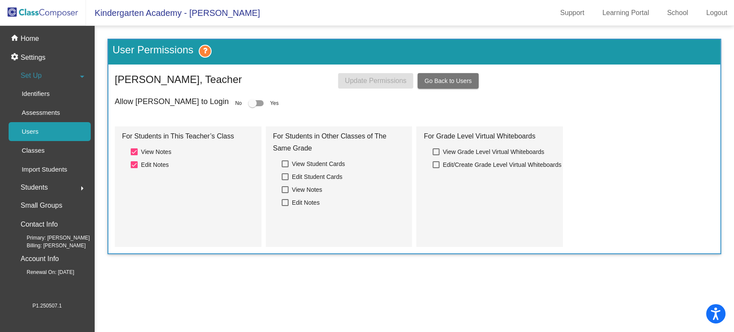
click at [248, 105] on div at bounding box center [255, 103] width 15 height 6
click at [252, 106] on input "checkbox" at bounding box center [252, 106] width 0 height 0
checkbox input "true"
click at [371, 81] on span "Update Permissions" at bounding box center [375, 80] width 61 height 7
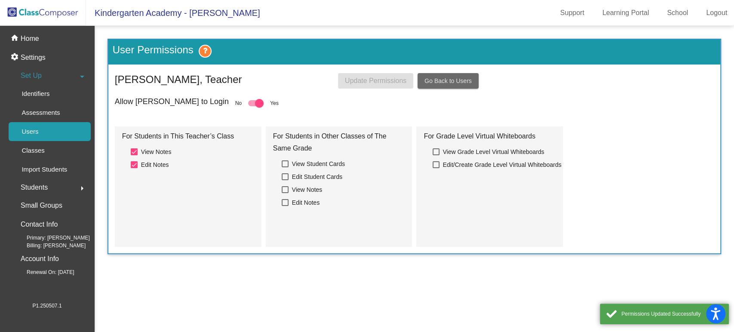
click at [442, 81] on span "Go Back to Users" at bounding box center [447, 80] width 47 height 7
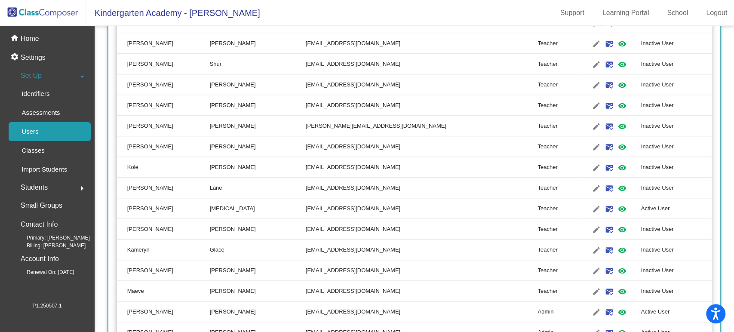
scroll to position [568, 0]
click at [540, 255] on mat-icon "visibility" at bounding box center [621, 270] width 10 height 10
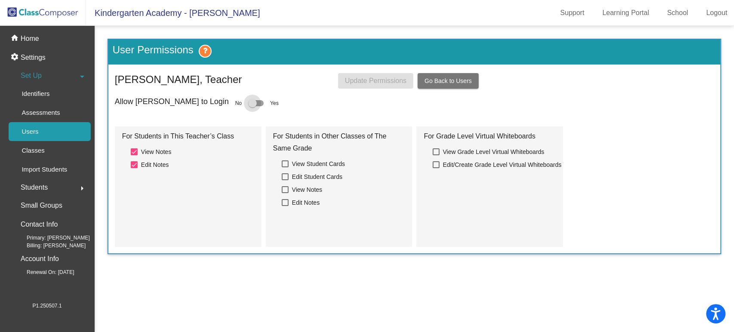
click at [248, 106] on div at bounding box center [252, 103] width 9 height 9
click at [252, 106] on input "checkbox" at bounding box center [252, 106] width 0 height 0
checkbox input "true"
click at [372, 85] on button "Update Permissions" at bounding box center [375, 80] width 75 height 15
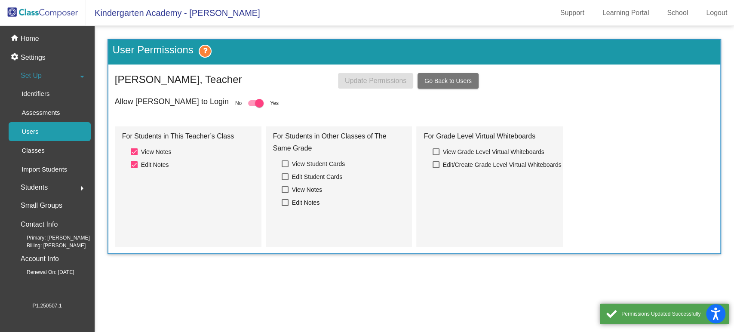
click at [450, 80] on span "Go Back to Users" at bounding box center [447, 80] width 47 height 7
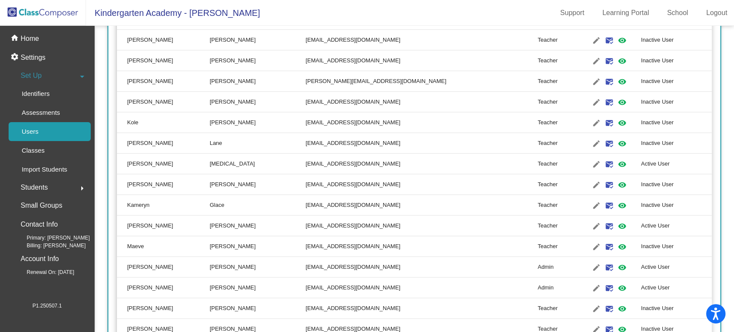
scroll to position [621, 0]
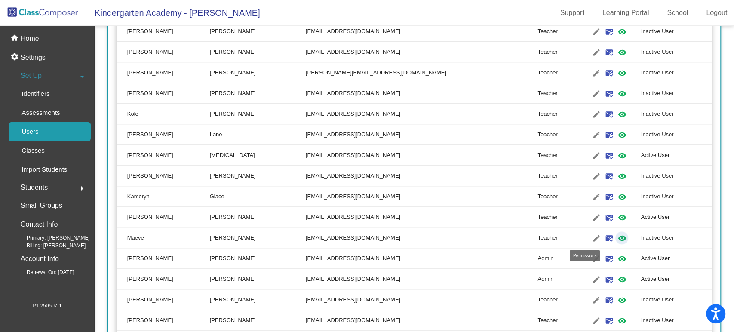
click at [540, 236] on mat-icon "visibility" at bounding box center [621, 238] width 10 height 10
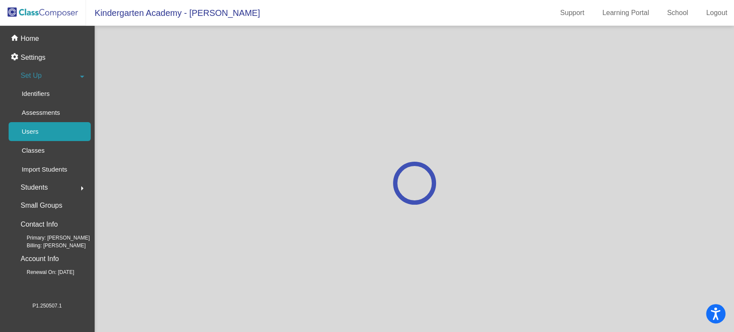
scroll to position [0, 0]
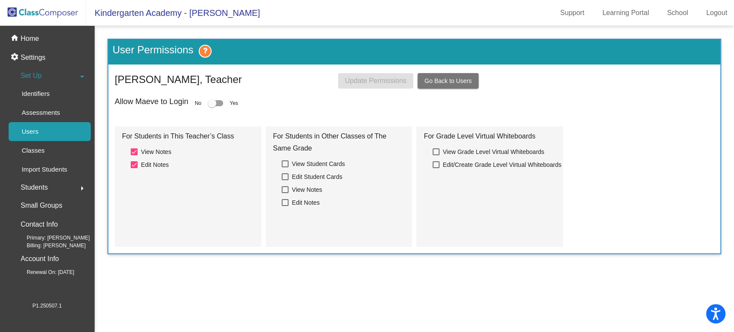
click at [211, 100] on div at bounding box center [212, 103] width 9 height 9
click at [211, 106] on input "checkbox" at bounding box center [211, 106] width 0 height 0
checkbox input "true"
click at [370, 80] on span "Update Permissions" at bounding box center [375, 80] width 61 height 7
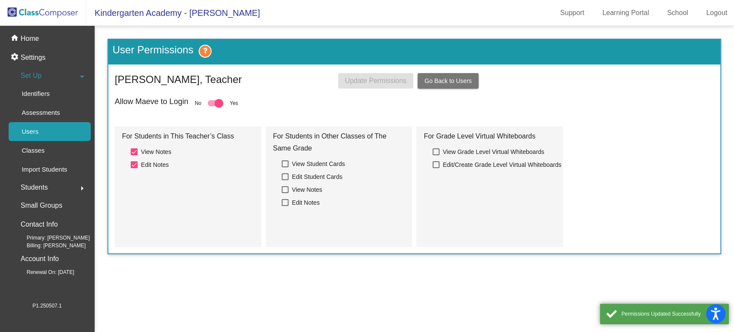
click at [457, 83] on span "Go Back to Users" at bounding box center [447, 80] width 47 height 7
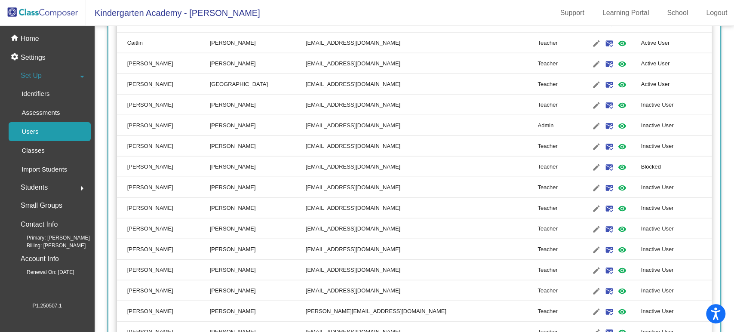
scroll to position [1318, 0]
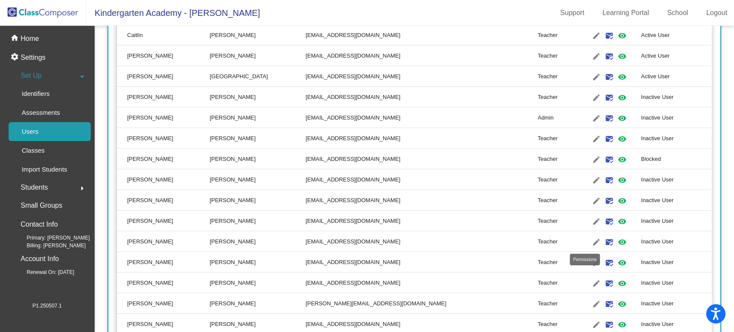
click at [540, 240] on mat-icon "visibility" at bounding box center [621, 242] width 10 height 10
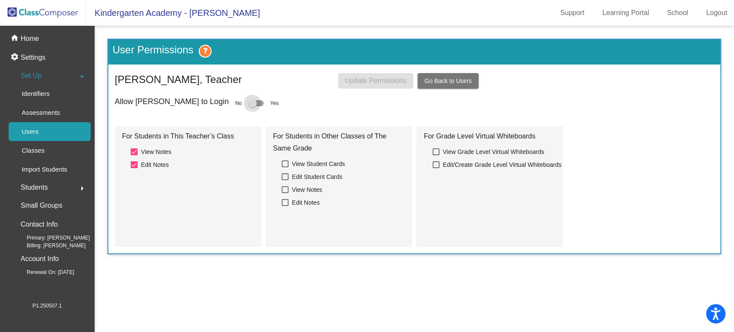
click at [248, 104] on div at bounding box center [252, 103] width 9 height 9
click at [252, 106] on input "checkbox" at bounding box center [252, 106] width 0 height 0
checkbox input "true"
click at [357, 82] on span "Update Permissions" at bounding box center [375, 80] width 61 height 7
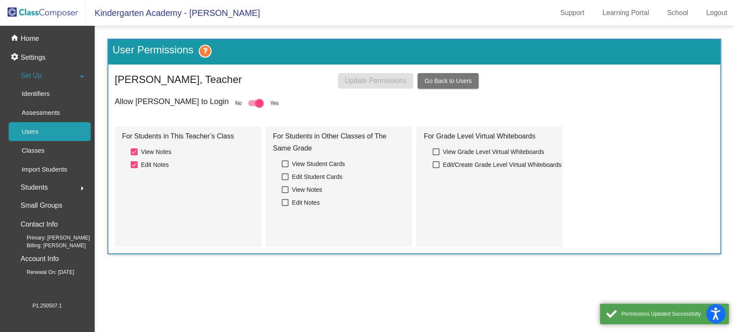
click at [439, 79] on span "Go Back to Users" at bounding box center [447, 80] width 47 height 7
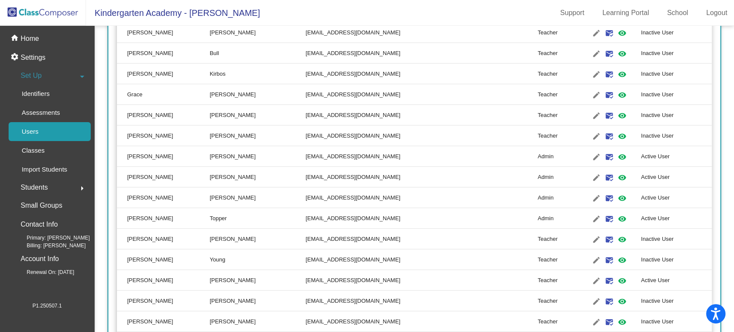
scroll to position [1610, 0]
click at [540, 255] on mat-icon "visibility" at bounding box center [621, 259] width 10 height 10
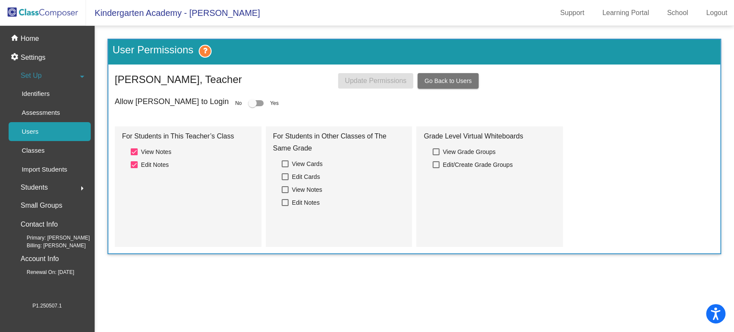
click at [248, 100] on div at bounding box center [252, 103] width 9 height 9
click at [252, 106] on input "checkbox" at bounding box center [252, 106] width 0 height 0
checkbox input "true"
click at [366, 82] on span "Update Permissions" at bounding box center [375, 80] width 61 height 7
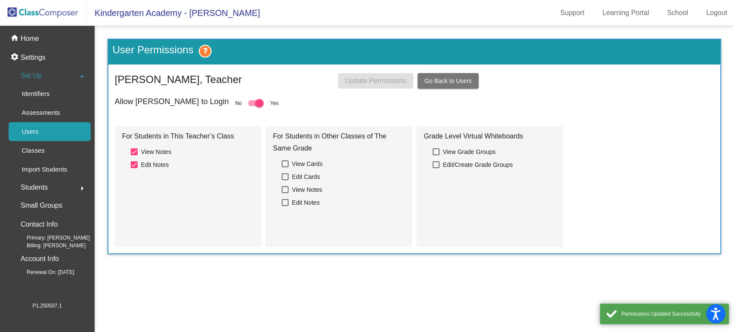
click at [458, 80] on span "Go Back to Users" at bounding box center [447, 80] width 47 height 7
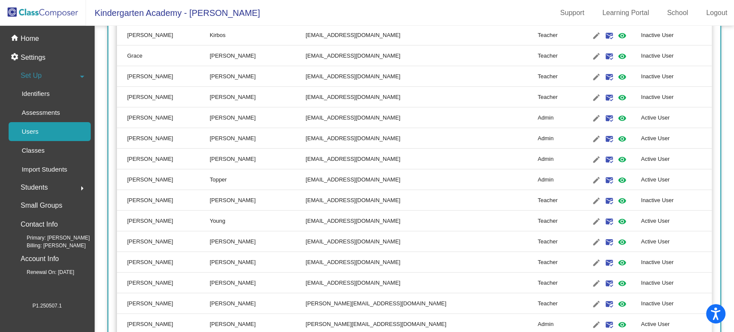
scroll to position [1649, 0]
click at [540, 255] on mat-icon "visibility" at bounding box center [621, 262] width 10 height 10
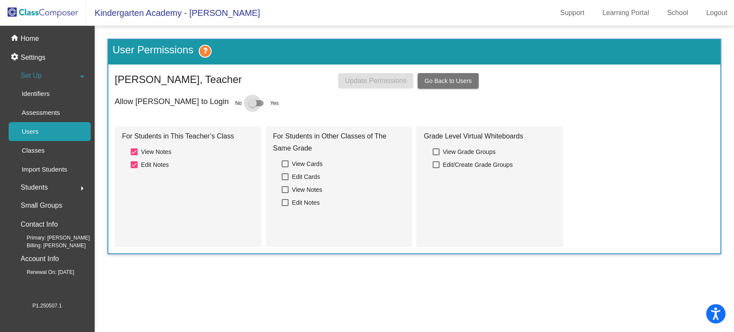
click at [248, 106] on div at bounding box center [252, 103] width 9 height 9
click at [252, 106] on input "checkbox" at bounding box center [252, 106] width 0 height 0
checkbox input "true"
click at [369, 80] on span "Update Permissions" at bounding box center [375, 80] width 61 height 7
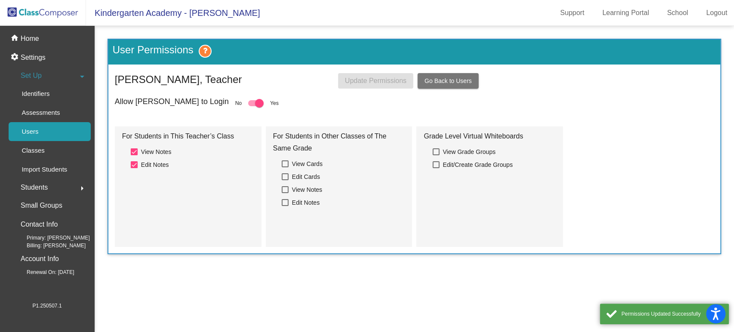
click at [457, 82] on span "Go Back to Users" at bounding box center [447, 80] width 47 height 7
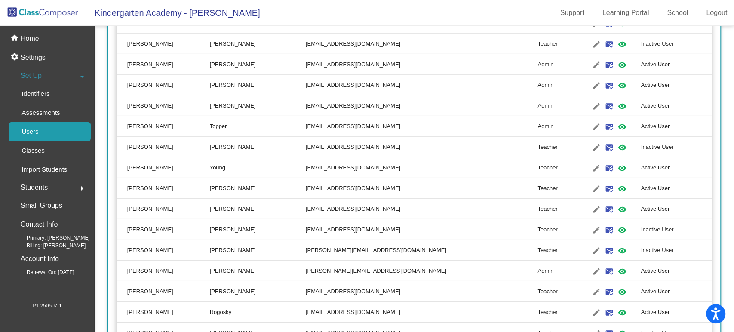
scroll to position [1702, 0]
click at [540, 249] on mat-icon "visibility" at bounding box center [621, 250] width 10 height 10
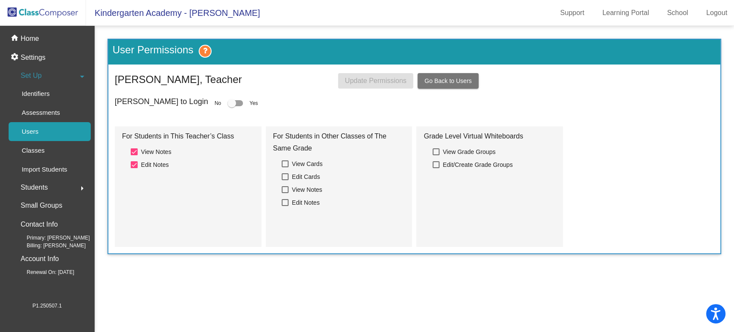
click at [227, 100] on div at bounding box center [231, 103] width 9 height 9
click at [231, 106] on input "checkbox" at bounding box center [231, 106] width 0 height 0
checkbox input "true"
click at [373, 79] on span "Update Permissions" at bounding box center [375, 80] width 61 height 7
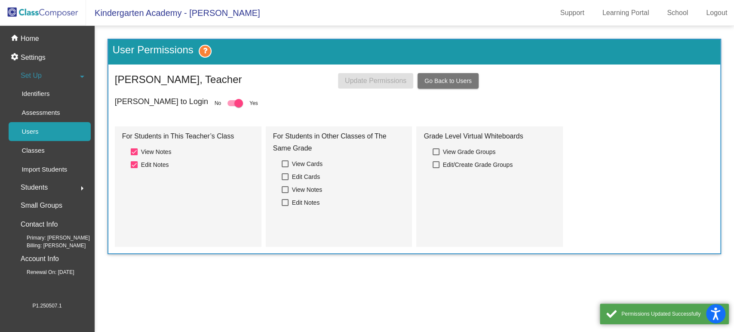
click at [456, 78] on span "Go Back to Users" at bounding box center [447, 80] width 47 height 7
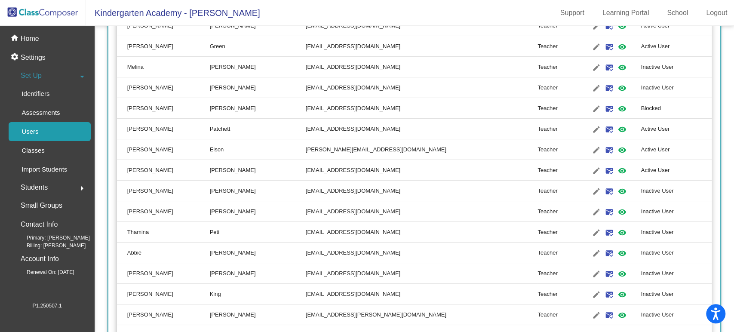
scroll to position [2093, 0]
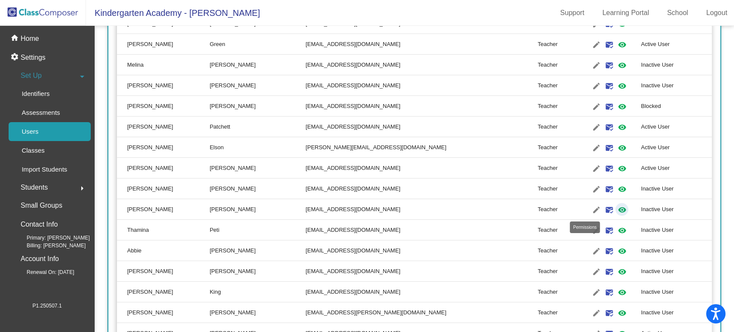
click at [540, 209] on mat-icon "visibility" at bounding box center [621, 210] width 10 height 10
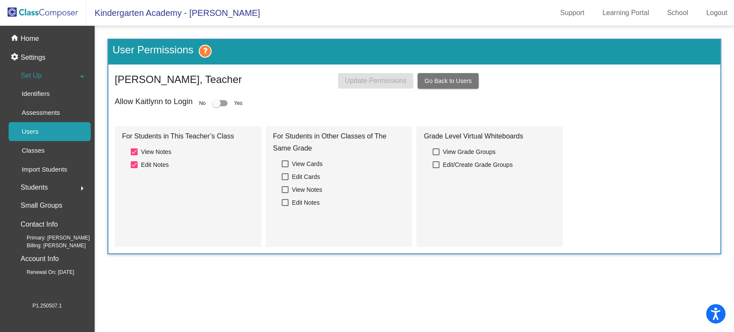
click at [216, 102] on div at bounding box center [216, 103] width 9 height 9
click at [216, 106] on input "checkbox" at bounding box center [216, 106] width 0 height 0
checkbox input "true"
click at [367, 85] on button "Update Permissions" at bounding box center [375, 80] width 75 height 15
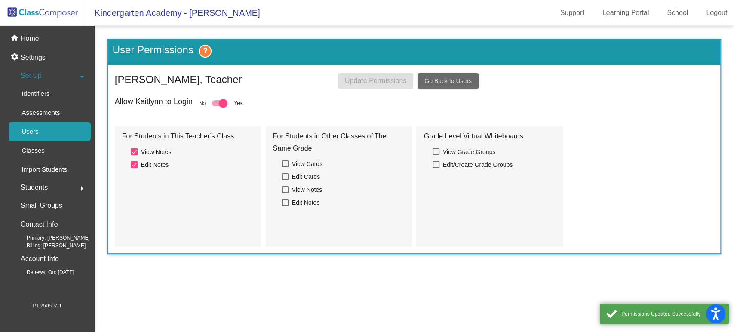
click at [466, 82] on span "Go Back to Users" at bounding box center [447, 80] width 47 height 7
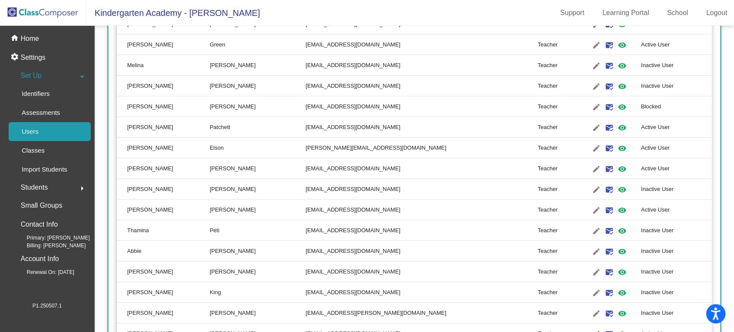
scroll to position [2093, 0]
click at [540, 233] on mat-icon "visibility" at bounding box center [621, 230] width 10 height 10
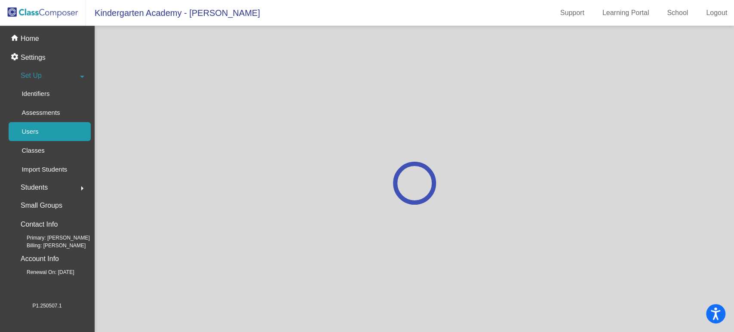
scroll to position [0, 0]
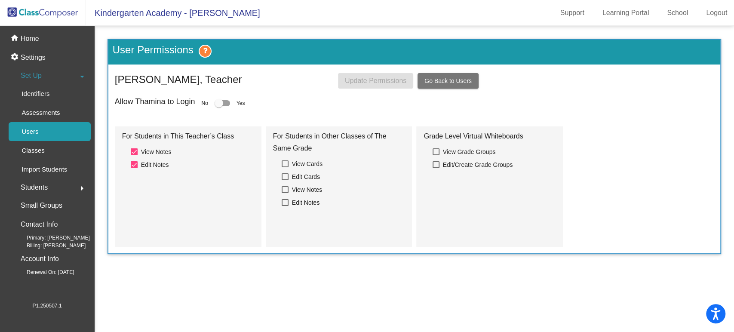
click at [220, 100] on div at bounding box center [218, 103] width 9 height 9
click at [219, 106] on input "checkbox" at bounding box center [218, 106] width 0 height 0
checkbox input "true"
click at [373, 79] on span "Update Permissions" at bounding box center [375, 80] width 61 height 7
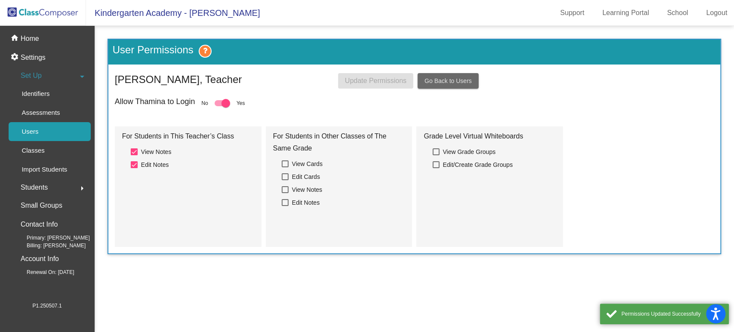
click at [456, 82] on span "Go Back to Users" at bounding box center [447, 80] width 47 height 7
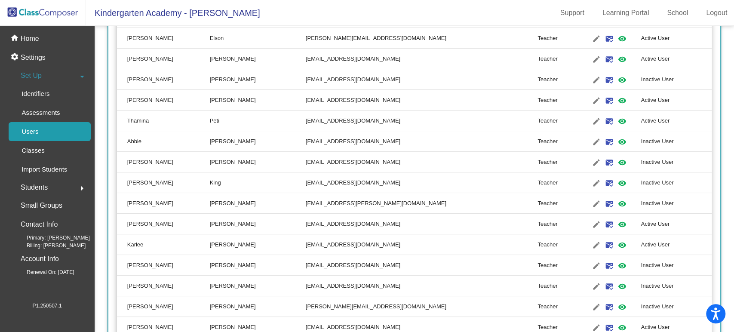
scroll to position [2204, 0]
drag, startPoint x: 587, startPoint y: 140, endPoint x: 605, endPoint y: 141, distance: 18.1
drag, startPoint x: 605, startPoint y: 141, endPoint x: 699, endPoint y: 138, distance: 94.6
drag, startPoint x: 699, startPoint y: 138, endPoint x: 429, endPoint y: 156, distance: 271.0
click at [429, 156] on td "kmaloney@mbgsd.org" at bounding box center [422, 160] width 232 height 21
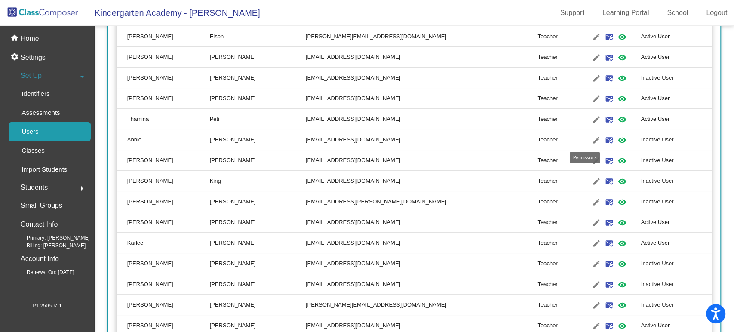
click at [540, 142] on mat-icon "visibility" at bounding box center [621, 140] width 10 height 10
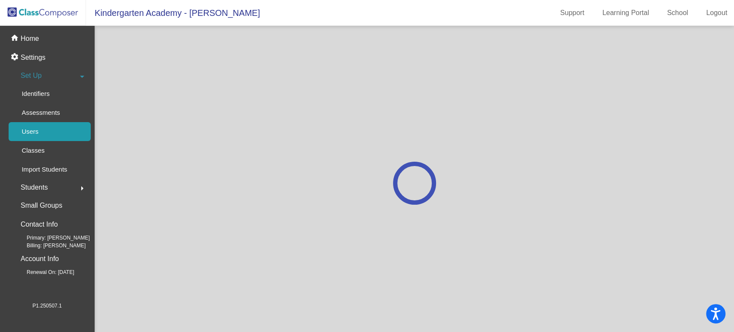
scroll to position [0, 0]
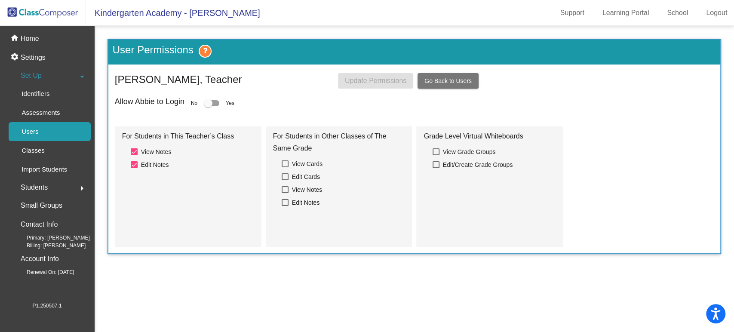
click at [210, 102] on div at bounding box center [208, 103] width 9 height 9
click at [208, 106] on input "checkbox" at bounding box center [208, 106] width 0 height 0
checkbox input "true"
click at [363, 82] on span "Update Permissions" at bounding box center [375, 80] width 61 height 7
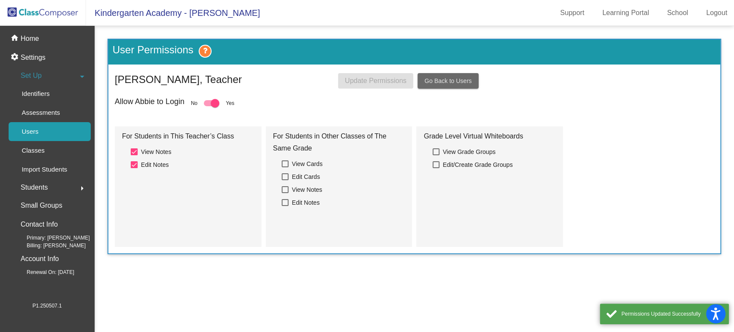
click at [453, 83] on span "Go Back to Users" at bounding box center [447, 80] width 47 height 7
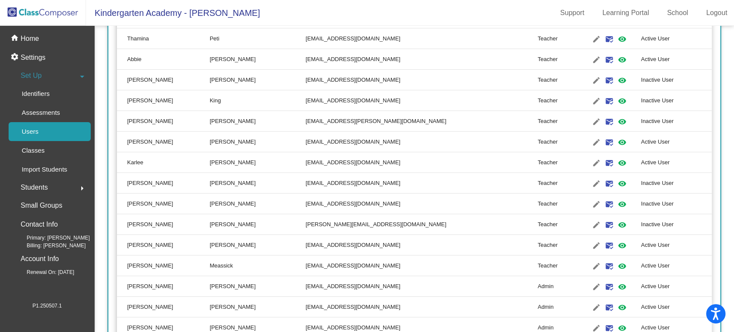
scroll to position [2279, 0]
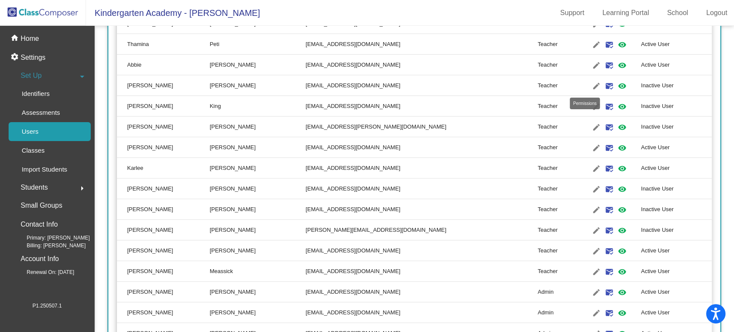
click at [540, 88] on mat-icon "visibility" at bounding box center [621, 86] width 10 height 10
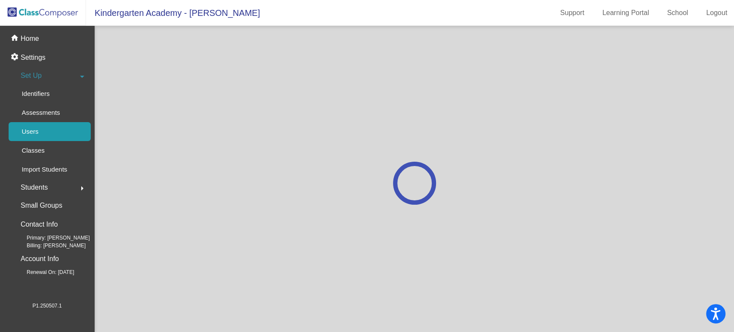
scroll to position [0, 0]
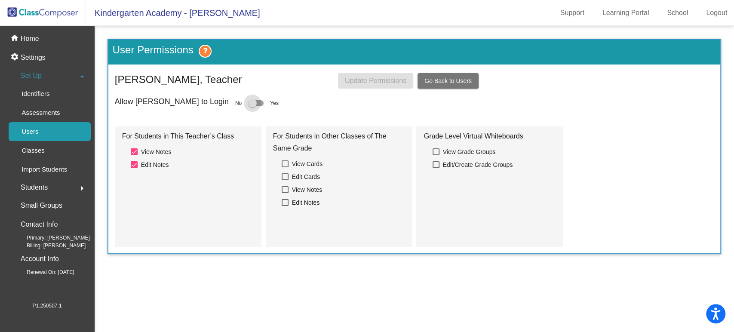
click at [248, 105] on div at bounding box center [252, 103] width 9 height 9
click at [252, 106] on input "checkbox" at bounding box center [252, 106] width 0 height 0
click at [248, 105] on div at bounding box center [255, 103] width 15 height 6
click at [252, 106] on input "checkbox" at bounding box center [252, 106] width 0 height 0
checkbox input "false"
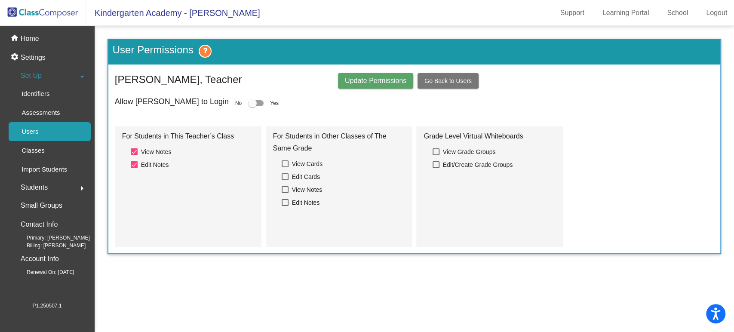
click at [361, 83] on span "Update Permissions" at bounding box center [375, 80] width 61 height 7
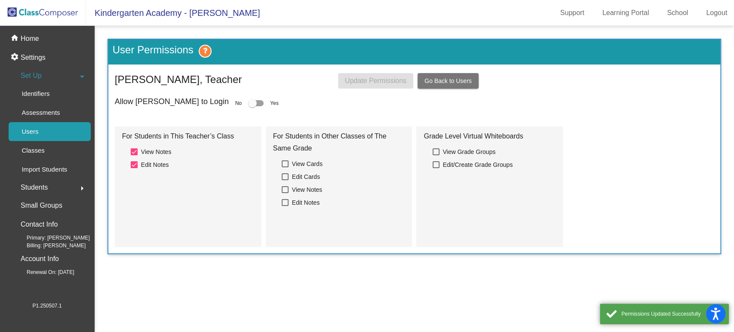
click at [451, 84] on button "Go Back to Users" at bounding box center [447, 80] width 61 height 15
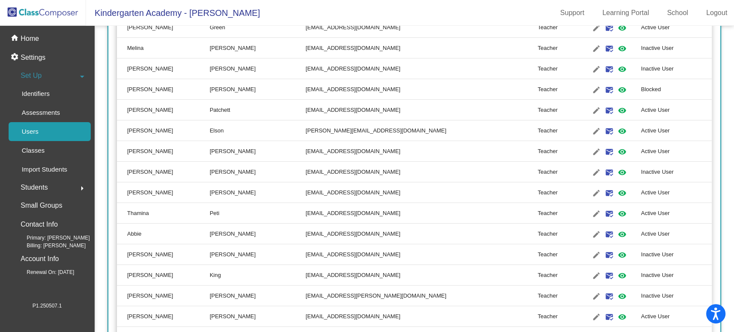
scroll to position [2110, 0]
click at [540, 254] on mat-icon "visibility" at bounding box center [621, 254] width 10 height 10
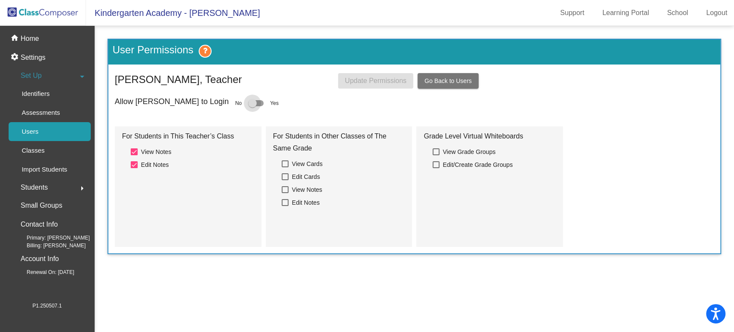
click at [248, 105] on div at bounding box center [252, 103] width 9 height 9
click at [252, 106] on input "checkbox" at bounding box center [252, 106] width 0 height 0
checkbox input "true"
click at [380, 85] on button "Update Permissions" at bounding box center [375, 80] width 75 height 15
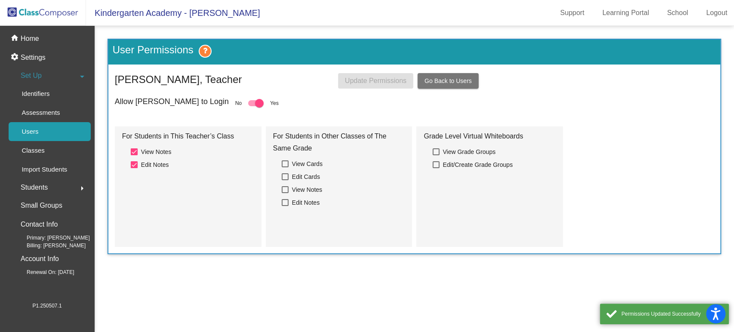
click at [454, 81] on span "Go Back to Users" at bounding box center [447, 80] width 47 height 7
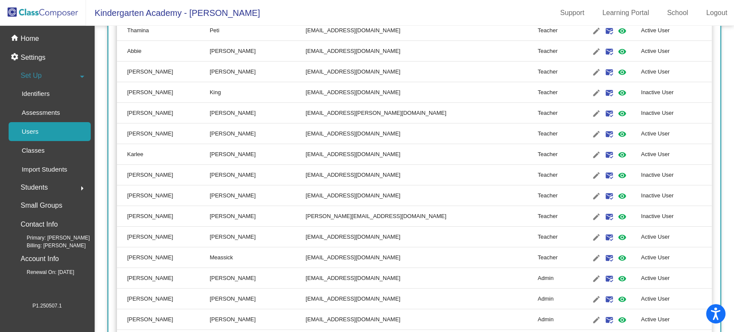
scroll to position [2292, 0]
click at [540, 92] on mat-icon "visibility" at bounding box center [621, 93] width 10 height 10
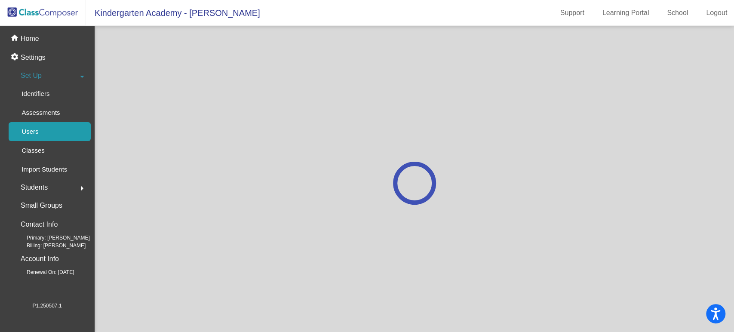
scroll to position [0, 0]
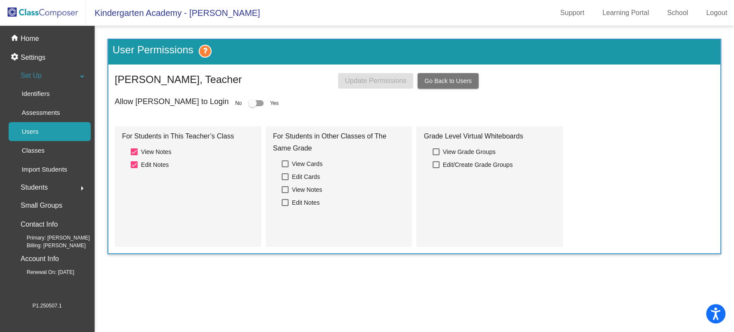
click at [248, 107] on label at bounding box center [255, 103] width 15 height 10
click at [252, 107] on input "checkbox" at bounding box center [252, 106] width 0 height 0
checkbox input "true"
click at [369, 79] on span "Update Permissions" at bounding box center [375, 80] width 61 height 7
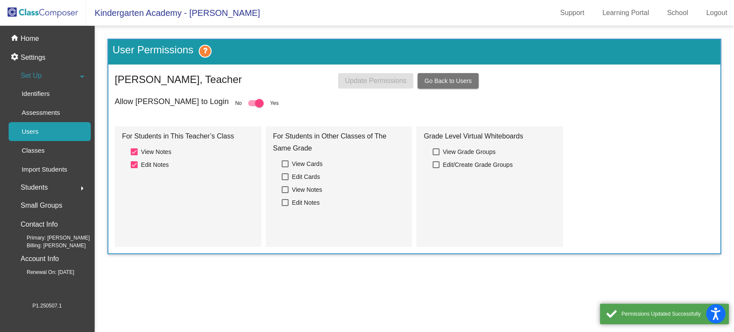
click at [450, 80] on span "Go Back to Users" at bounding box center [447, 80] width 47 height 7
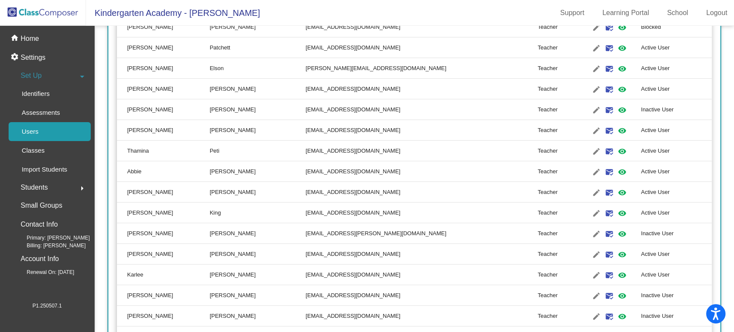
scroll to position [2173, 0]
drag, startPoint x: 581, startPoint y: 231, endPoint x: 582, endPoint y: 235, distance: 4.3
click at [540, 235] on mat-icon "visibility" at bounding box center [621, 233] width 10 height 10
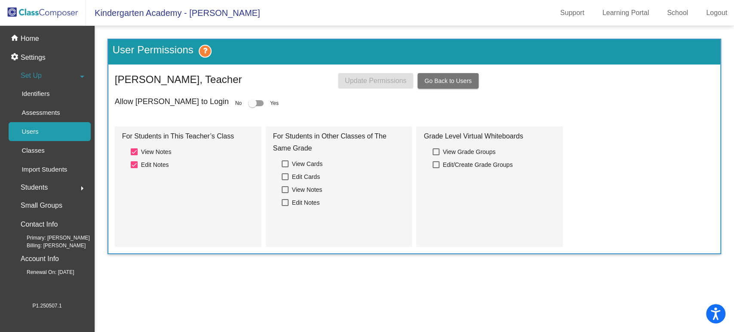
click at [208, 99] on div "Allow Melissa to Login No Yes" at bounding box center [414, 103] width 599 height 12
click at [248, 101] on div at bounding box center [252, 103] width 9 height 9
click at [252, 106] on input "checkbox" at bounding box center [252, 106] width 0 height 0
checkbox input "true"
click at [354, 78] on span "Update Permissions" at bounding box center [375, 80] width 61 height 7
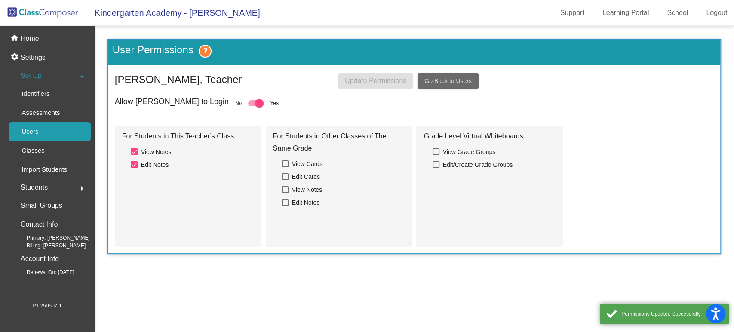
click at [456, 82] on span "Go Back to Users" at bounding box center [447, 80] width 47 height 7
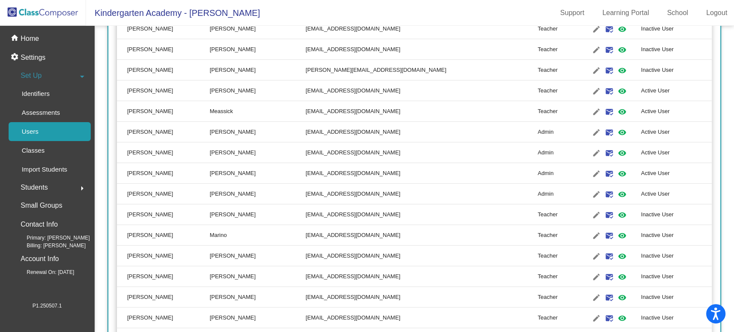
scroll to position [2439, 0]
click at [540, 255] on mat-icon "visibility" at bounding box center [621, 256] width 10 height 10
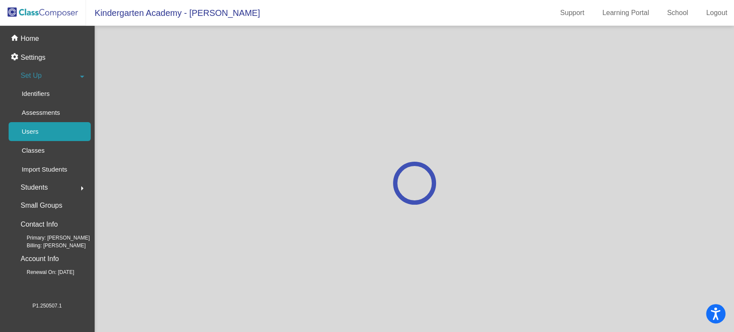
scroll to position [0, 0]
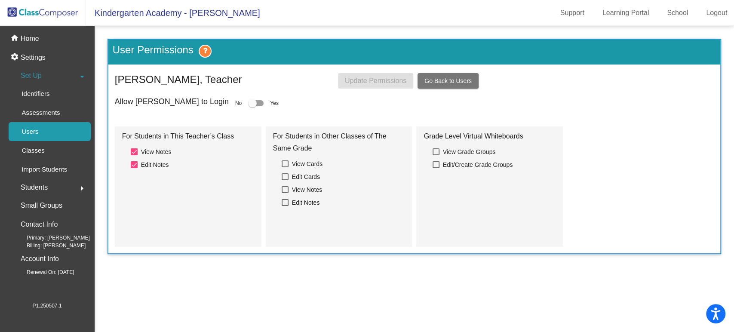
click at [248, 100] on div at bounding box center [252, 103] width 9 height 9
click at [252, 106] on input "checkbox" at bounding box center [252, 106] width 0 height 0
checkbox input "true"
click at [380, 79] on span "Update Permissions" at bounding box center [375, 80] width 61 height 7
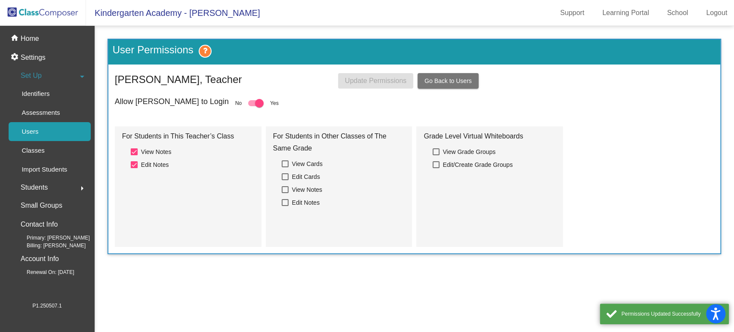
click at [459, 82] on span "Go Back to Users" at bounding box center [447, 80] width 47 height 7
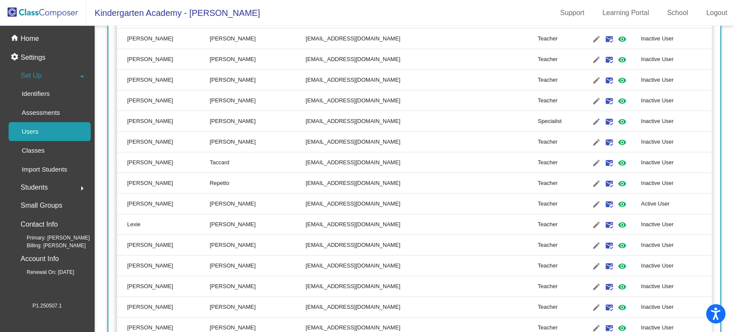
scroll to position [2669, 0]
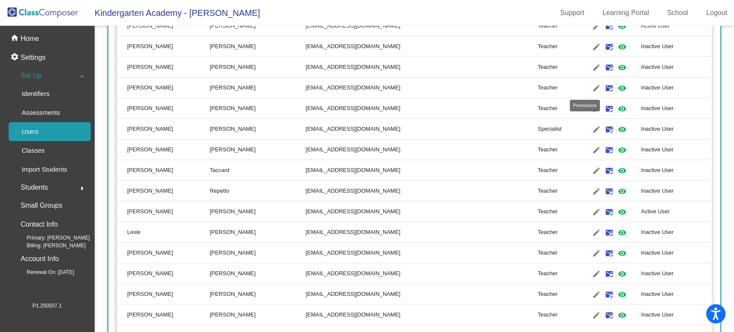
click at [540, 91] on mat-icon "visibility" at bounding box center [621, 88] width 10 height 10
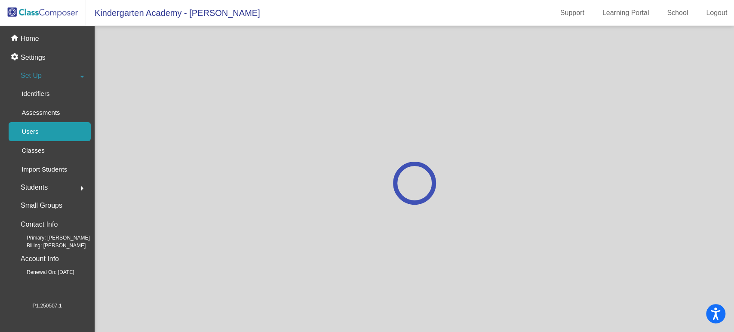
scroll to position [0, 0]
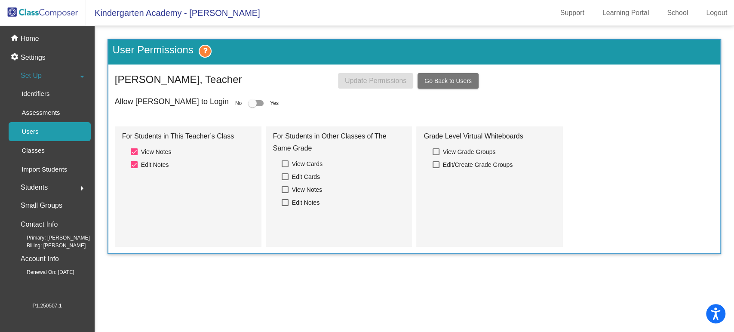
click at [248, 102] on div at bounding box center [252, 103] width 9 height 9
click at [252, 106] on input "checkbox" at bounding box center [252, 106] width 0 height 0
checkbox input "true"
click at [380, 81] on span "Update Permissions" at bounding box center [375, 80] width 61 height 7
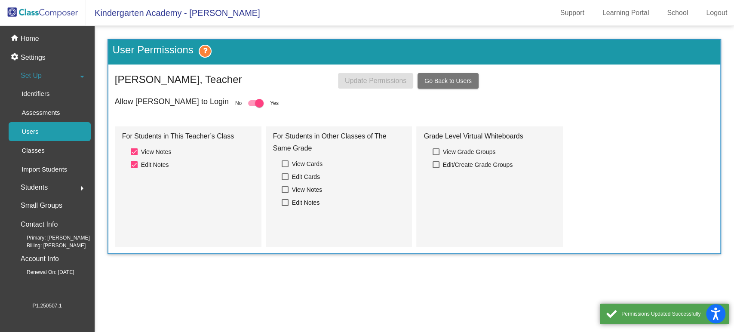
click at [432, 78] on span "Go Back to Users" at bounding box center [447, 80] width 47 height 7
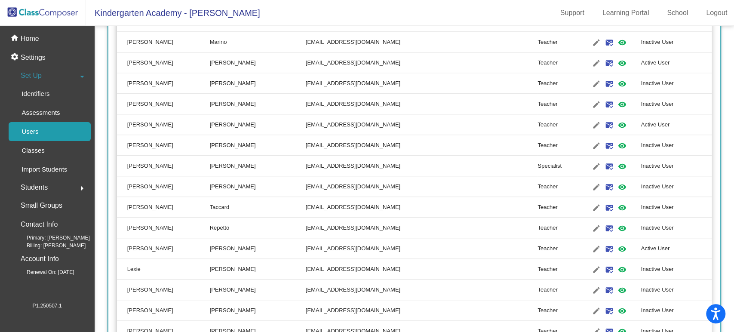
scroll to position [2630, 0]
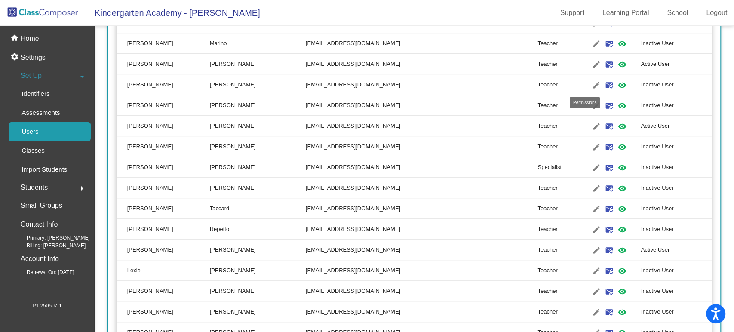
click at [540, 86] on mat-icon "visibility" at bounding box center [621, 85] width 10 height 10
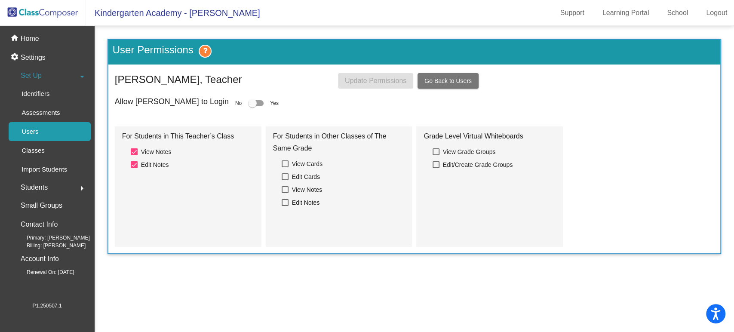
click at [248, 106] on div at bounding box center [252, 103] width 9 height 9
click at [252, 106] on input "checkbox" at bounding box center [252, 106] width 0 height 0
checkbox input "true"
click at [365, 78] on span "Update Permissions" at bounding box center [375, 80] width 61 height 7
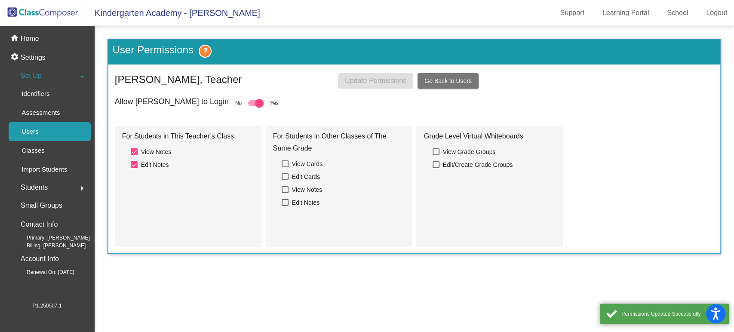
click at [432, 82] on span "Go Back to Users" at bounding box center [447, 80] width 47 height 7
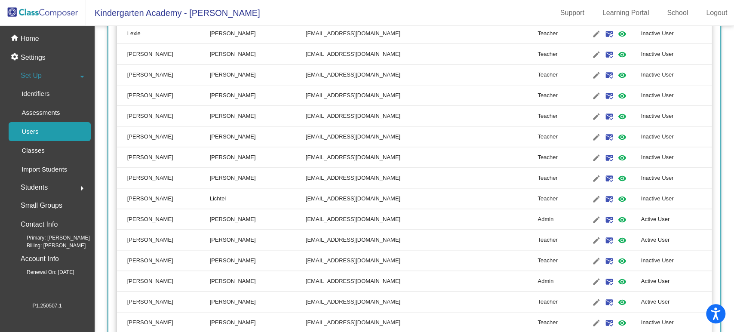
scroll to position [2913, 0]
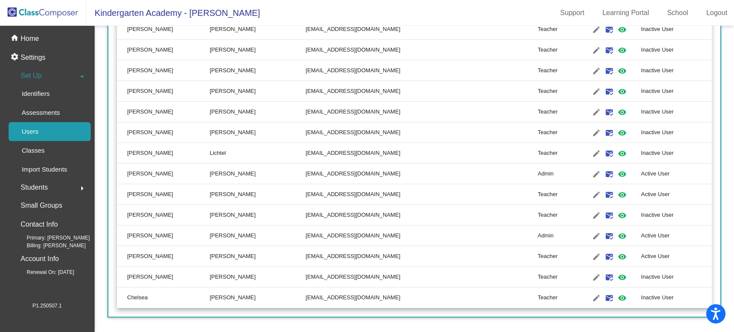
drag, startPoint x: 704, startPoint y: 188, endPoint x: 720, endPoint y: 210, distance: 27.3
click at [540, 210] on mat-sidenav-content "Users First Name Last Name Email Role : Admin Teacher Specialist Add Delete Use…" at bounding box center [414, 179] width 639 height 306
